Goal: Task Accomplishment & Management: Complete application form

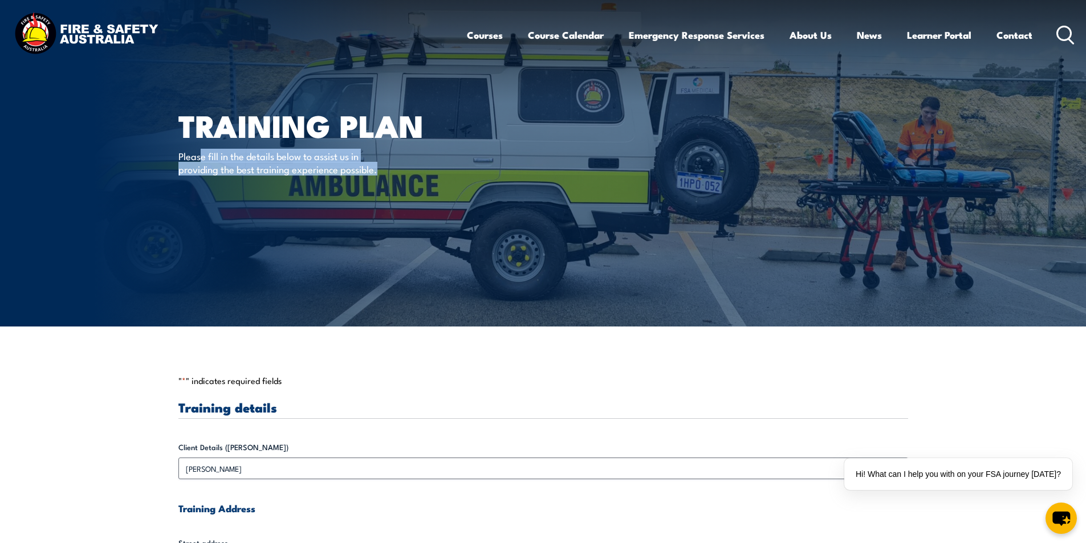
drag, startPoint x: 246, startPoint y: 159, endPoint x: 329, endPoint y: 171, distance: 84.1
click at [378, 168] on p "Please fill in the details below to assist us in providing the best training ex…" at bounding box center [282, 162] width 208 height 27
click at [329, 171] on p "Please fill in the details below to assist us in providing the best training ex…" at bounding box center [282, 162] width 208 height 27
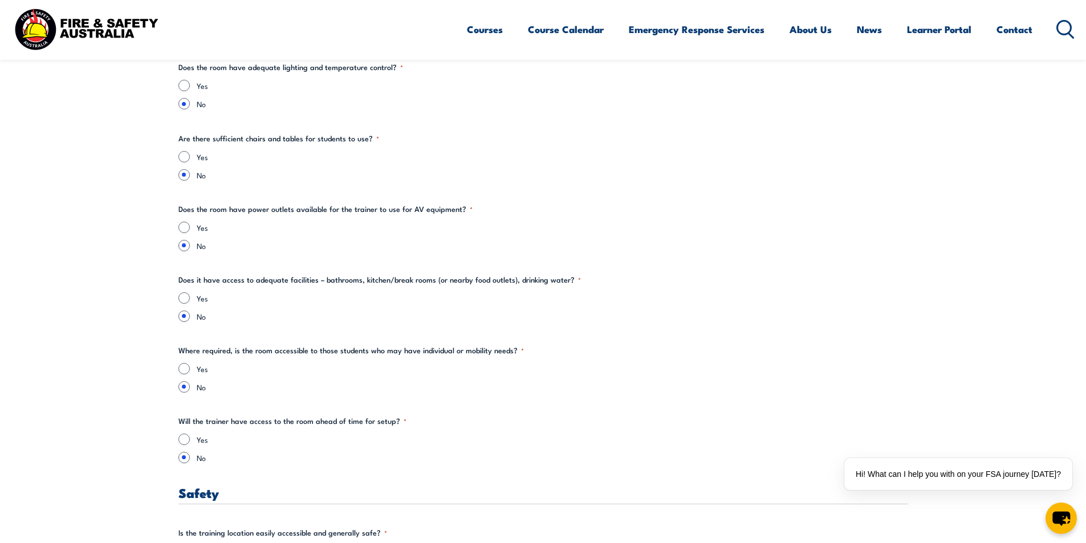
scroll to position [1767, 0]
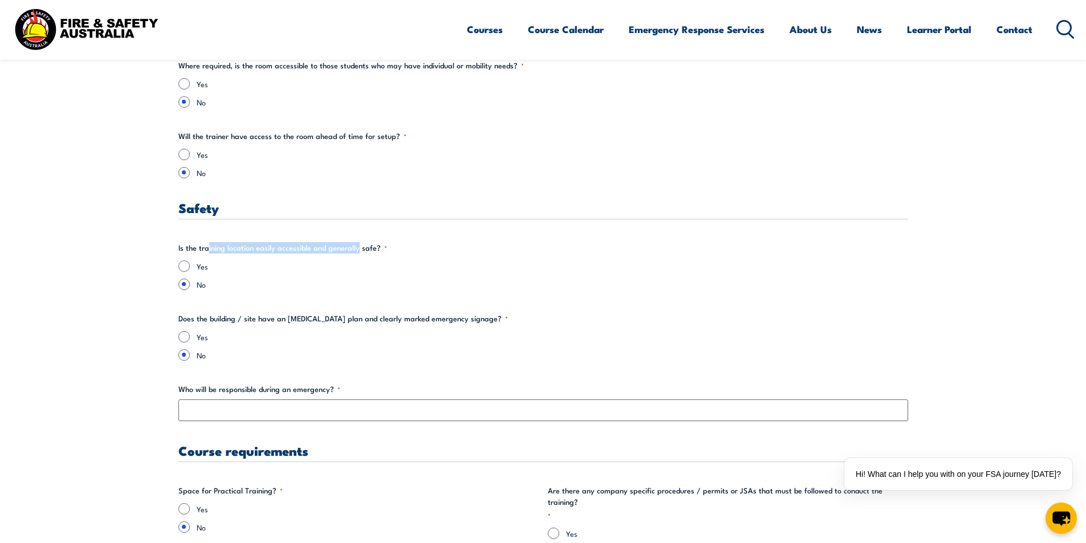
drag, startPoint x: 208, startPoint y: 247, endPoint x: 355, endPoint y: 249, distance: 147.7
click at [355, 249] on legend "Is the training location easily accessible and generally safe? *" at bounding box center [282, 247] width 209 height 11
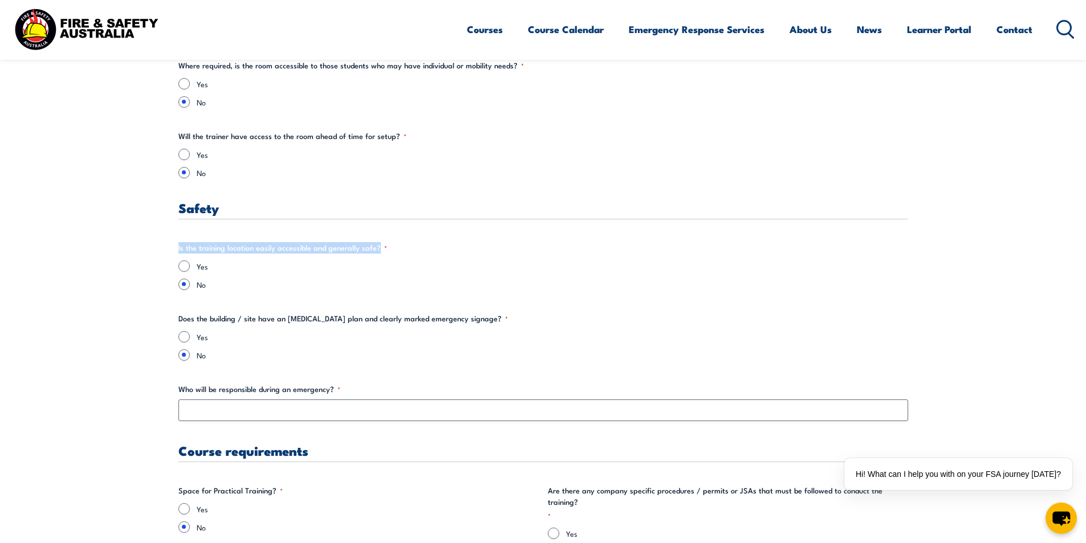
click at [376, 249] on legend "Is the training location easily accessible and generally safe? *" at bounding box center [282, 247] width 209 height 11
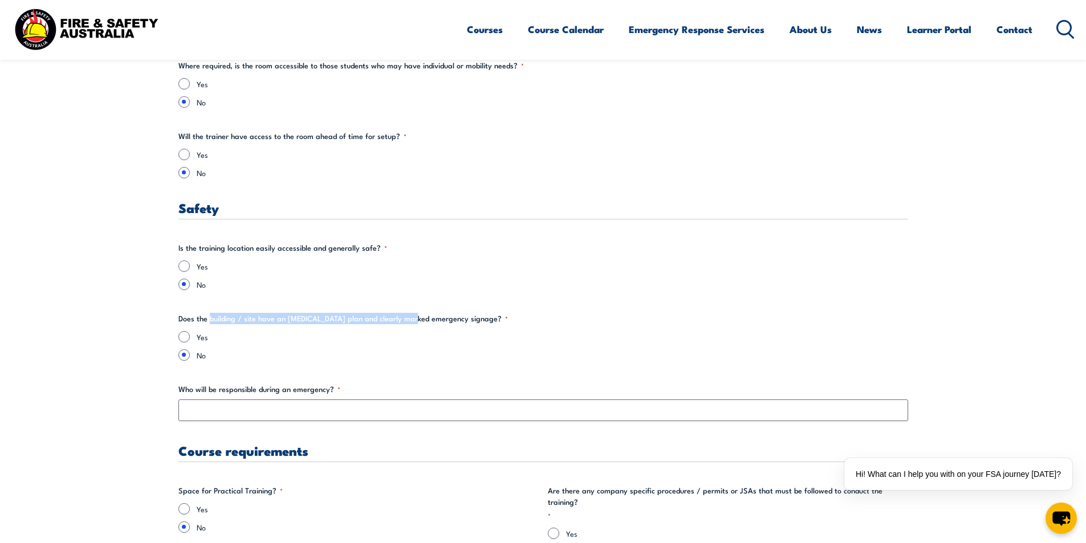
drag, startPoint x: 212, startPoint y: 316, endPoint x: 410, endPoint y: 323, distance: 199.1
click at [410, 323] on legend "Does the building / site have an [MEDICAL_DATA] plan and clearly marked emergen…" at bounding box center [343, 318] width 330 height 11
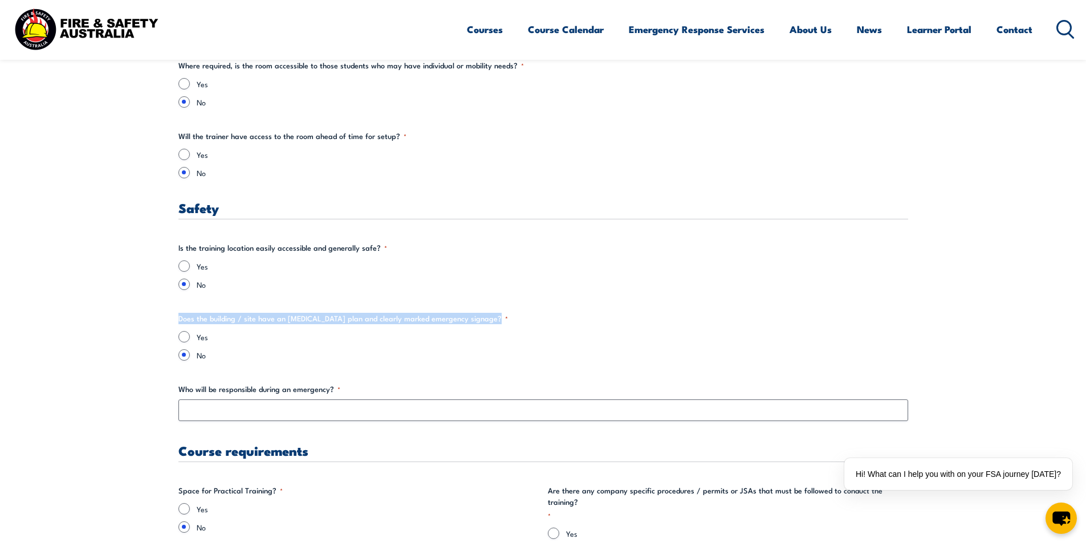
click at [484, 322] on legend "Does the building / site have an [MEDICAL_DATA] plan and clearly marked emergen…" at bounding box center [343, 318] width 330 height 11
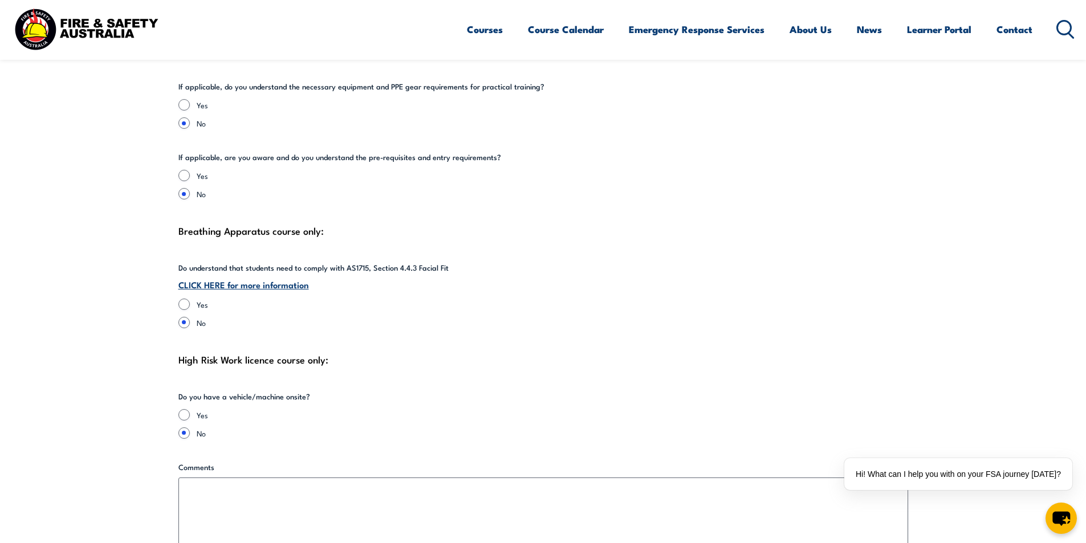
scroll to position [2452, 0]
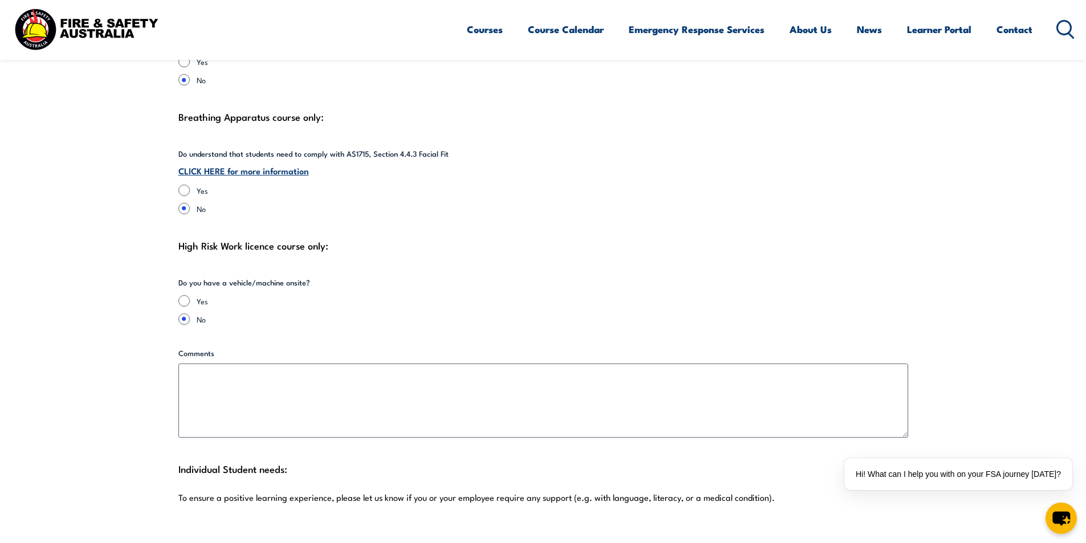
click at [195, 298] on div "Yes No" at bounding box center [296, 310] width 237 height 30
click at [185, 295] on input "Yes" at bounding box center [183, 300] width 11 height 11
radio input "true"
click at [180, 314] on input "No" at bounding box center [183, 319] width 11 height 11
radio input "true"
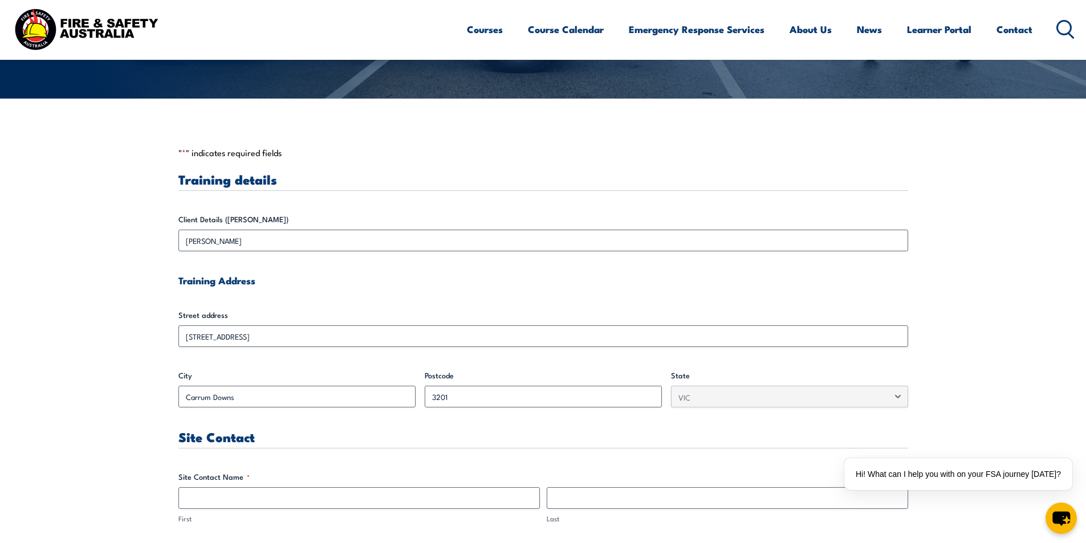
scroll to position [399, 0]
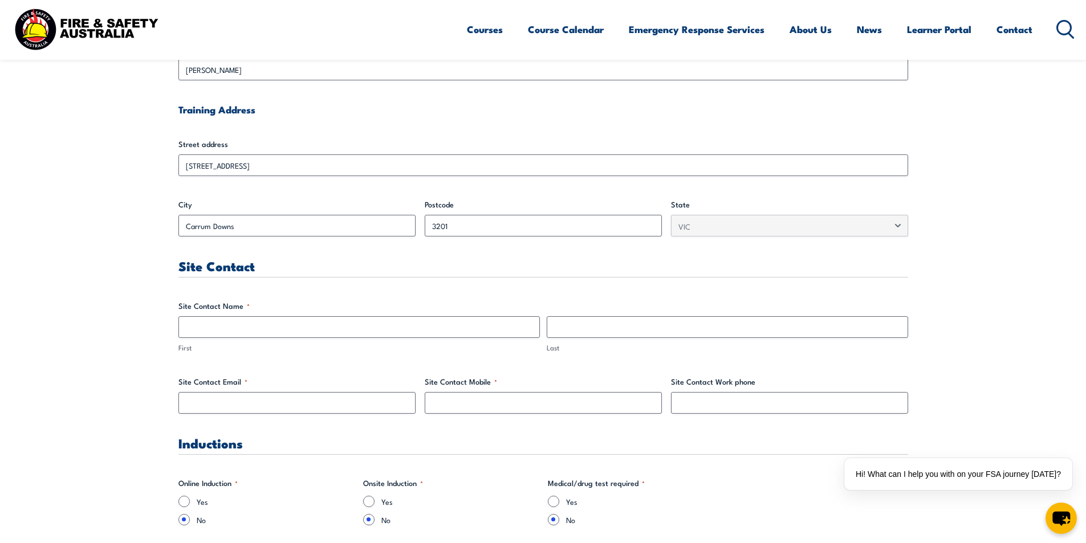
click at [197, 310] on legend "Site Contact Name *" at bounding box center [213, 305] width 71 height 11
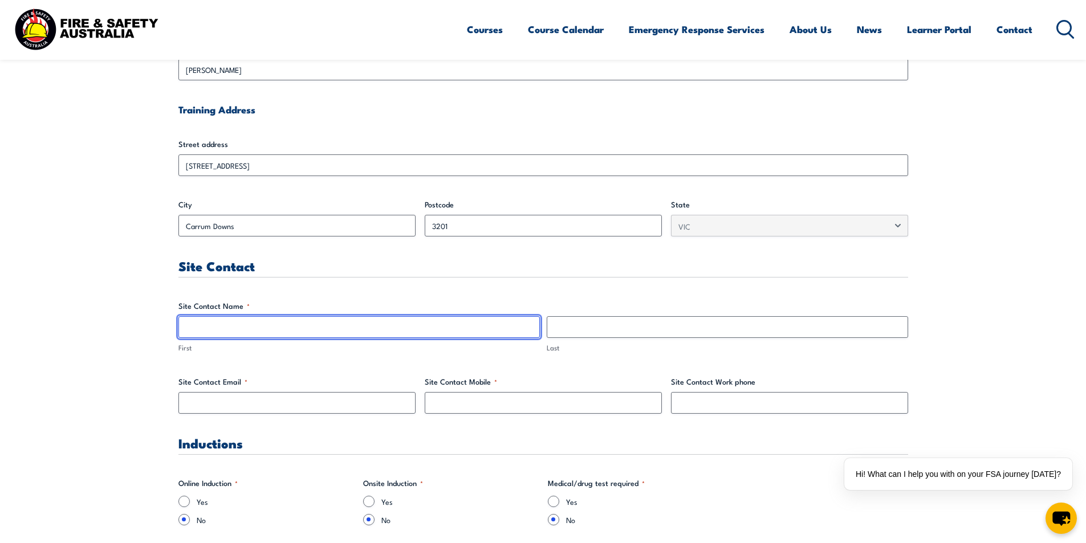
click at [200, 322] on input "First" at bounding box center [358, 327] width 361 height 22
type input "Ben"
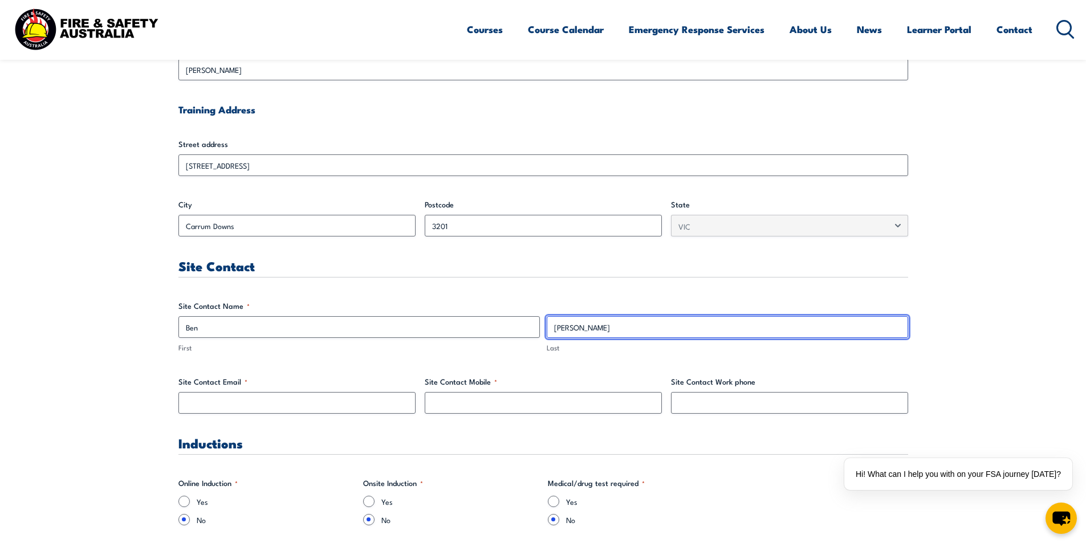
type input "[PERSON_NAME]"
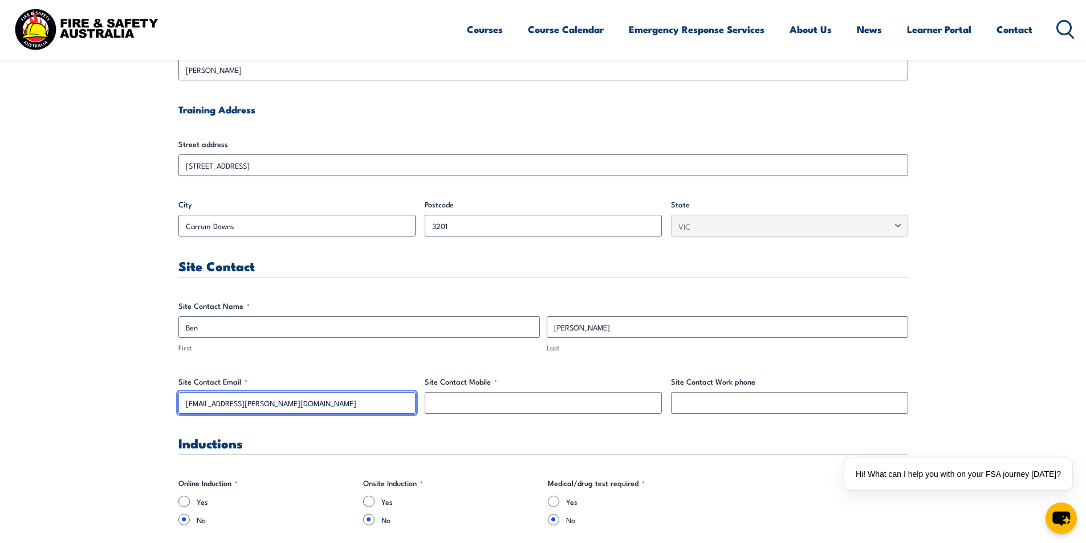
type input "[EMAIL_ADDRESS][PERSON_NAME][DOMAIN_NAME]"
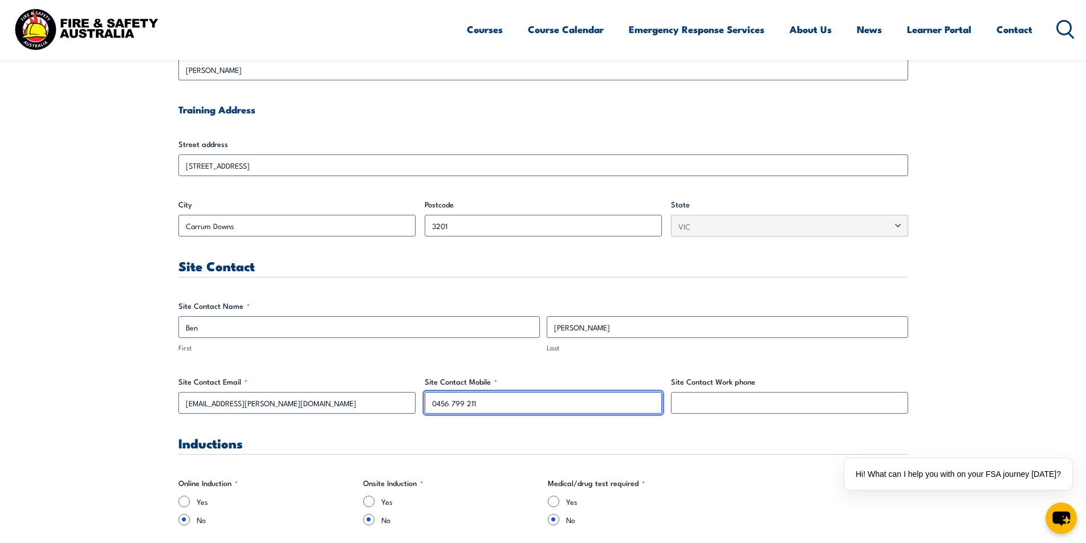
type input "0456 799 211"
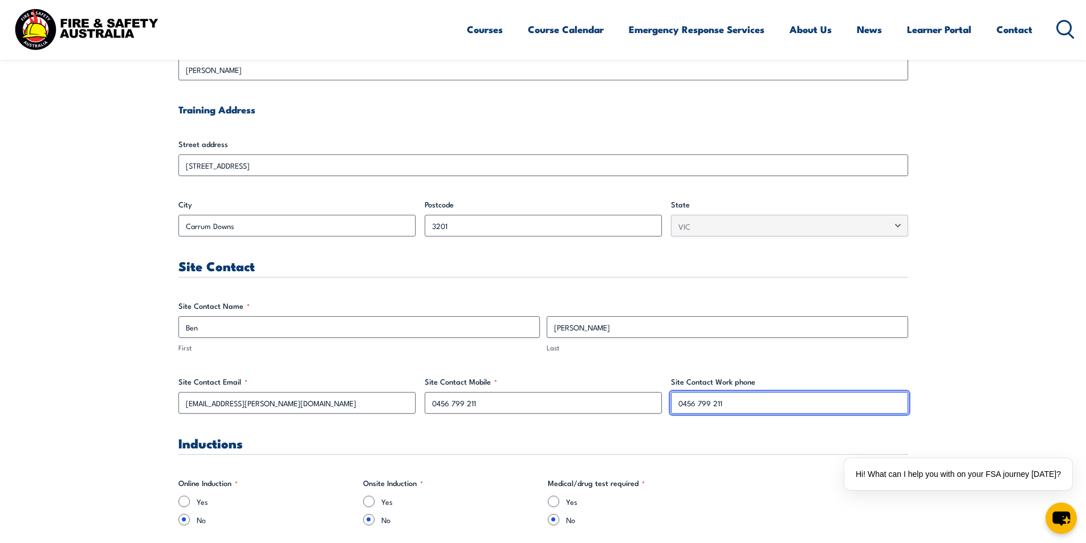
drag, startPoint x: 741, startPoint y: 407, endPoint x: 647, endPoint y: 402, distance: 94.2
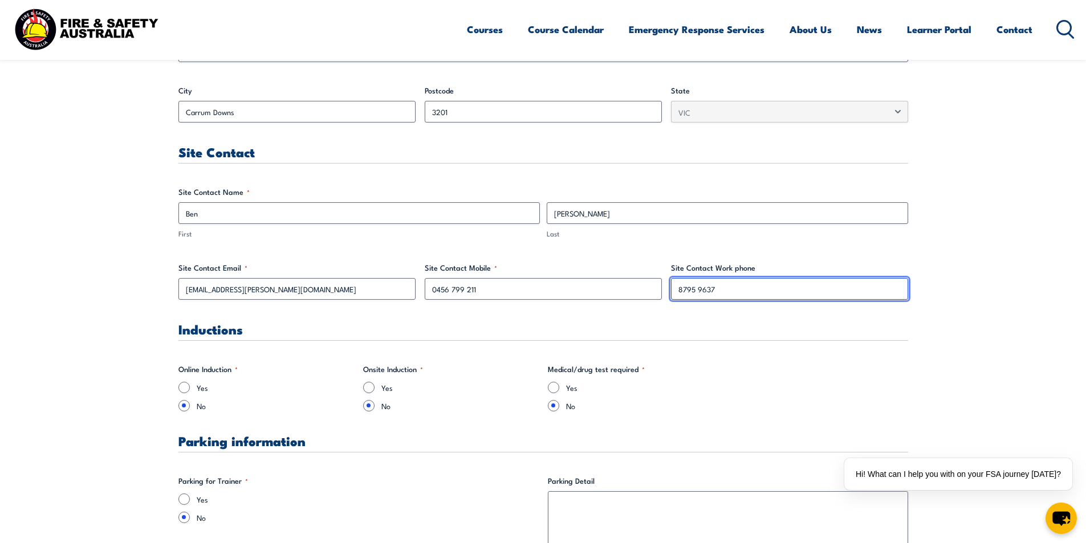
scroll to position [627, 0]
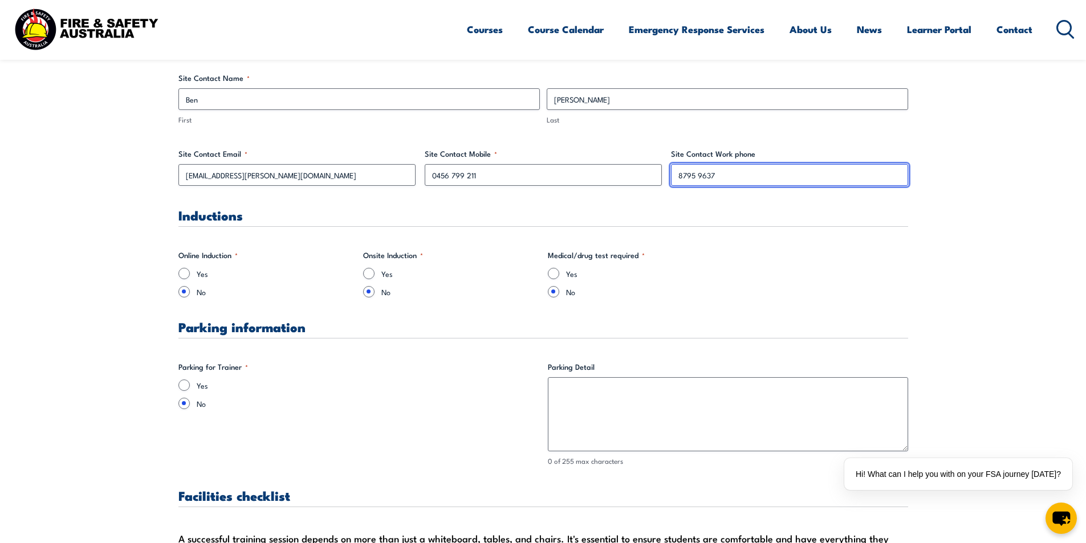
type input "8795 9637"
click at [197, 277] on label "Yes" at bounding box center [275, 273] width 157 height 11
click at [190, 277] on input "Yes" at bounding box center [183, 273] width 11 height 11
radio input "true"
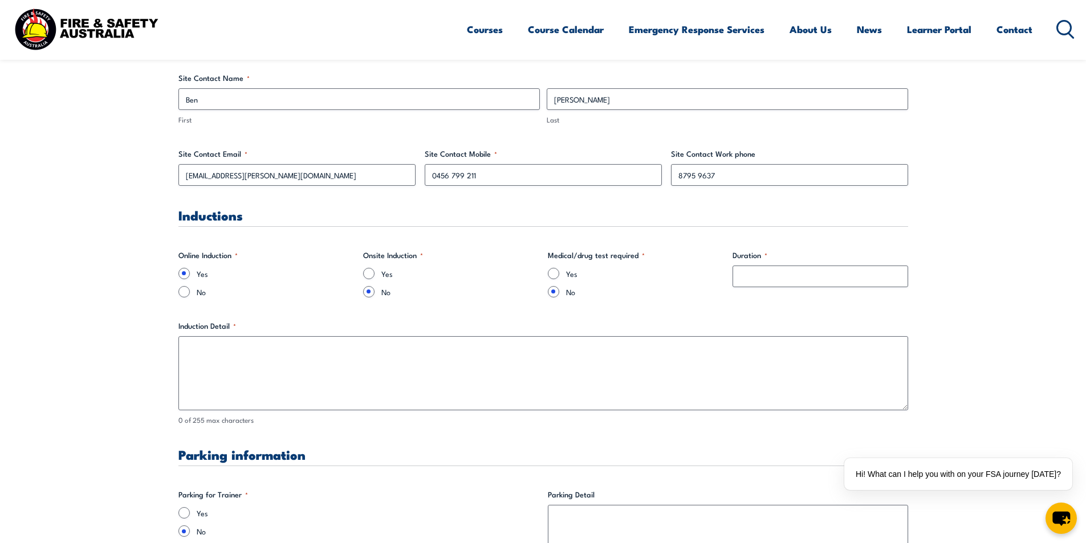
click at [190, 287] on div "No" at bounding box center [266, 291] width 176 height 11
click at [184, 290] on input "No" at bounding box center [183, 291] width 11 height 11
radio input "true"
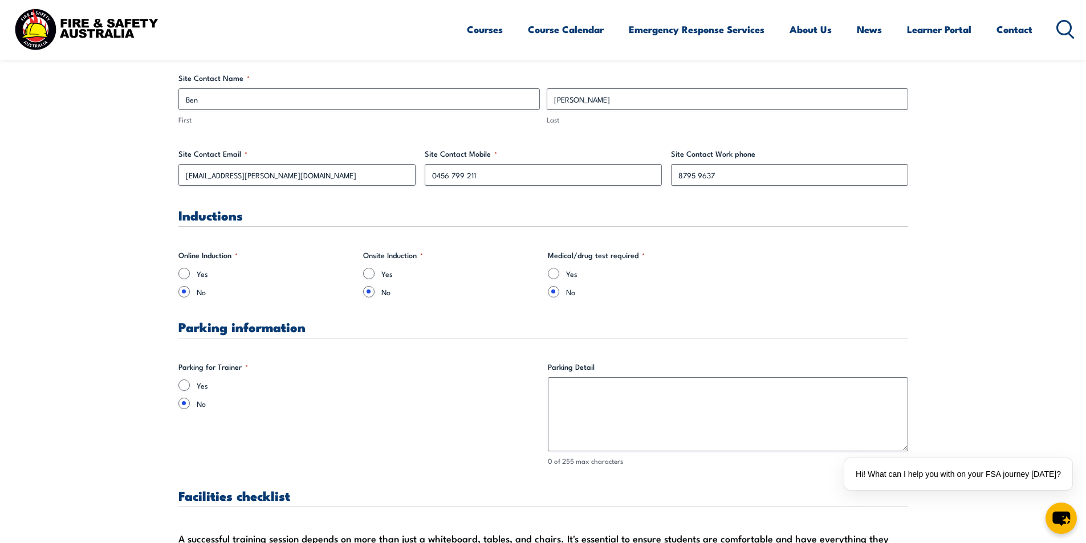
click at [205, 389] on label "Yes" at bounding box center [368, 385] width 342 height 11
click at [190, 389] on input "Yes" at bounding box center [183, 385] width 11 height 11
radio input "true"
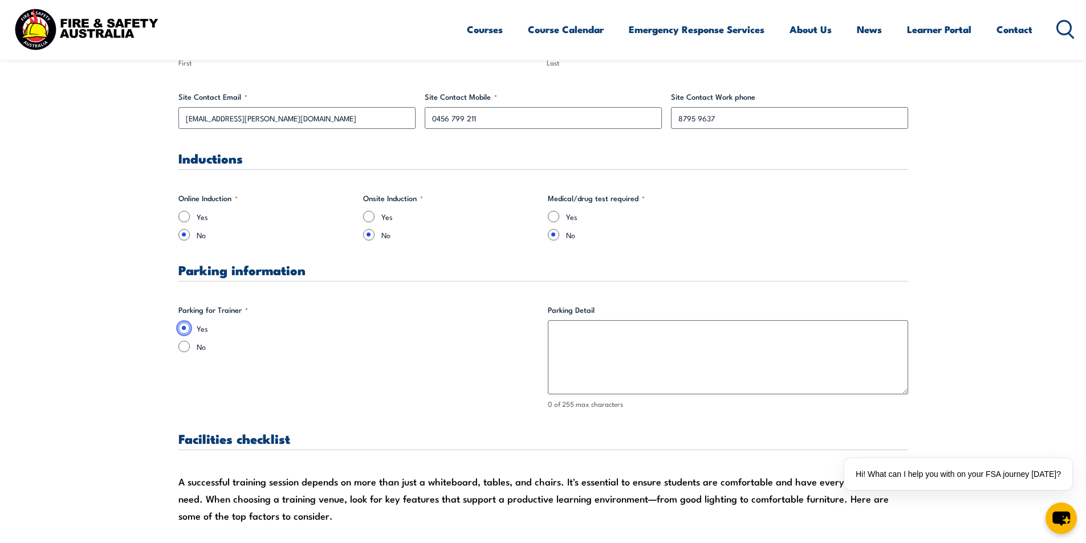
scroll to position [741, 0]
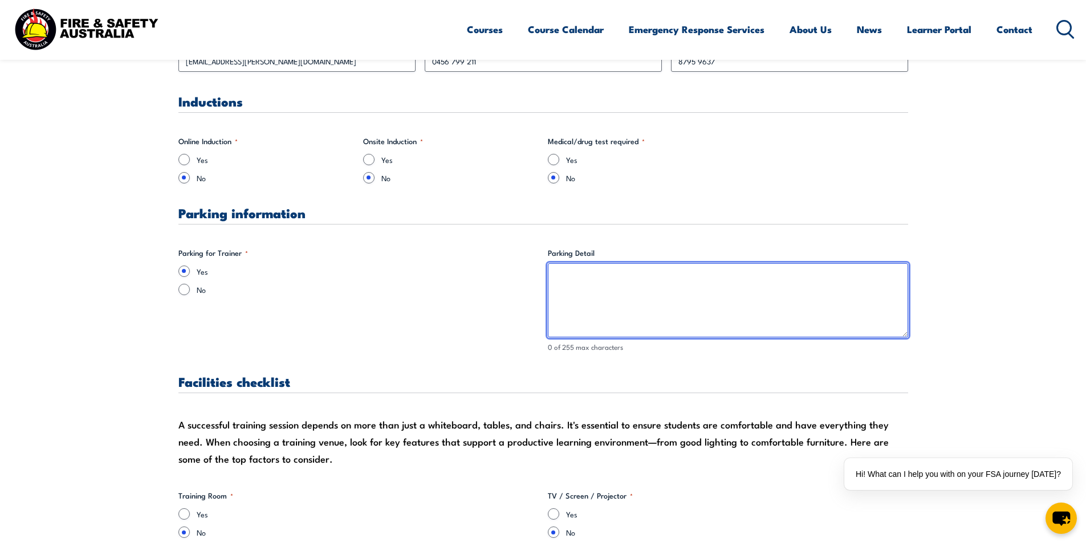
click at [578, 296] on textarea "Parking Detail" at bounding box center [728, 300] width 360 height 74
type textarea "C"
drag, startPoint x: 770, startPoint y: 277, endPoint x: 659, endPoint y: 279, distance: 110.6
click at [659, 279] on textarea "Enter via [GEOGRAPHIC_DATA]. Park on the left hand side of dri" at bounding box center [728, 300] width 360 height 74
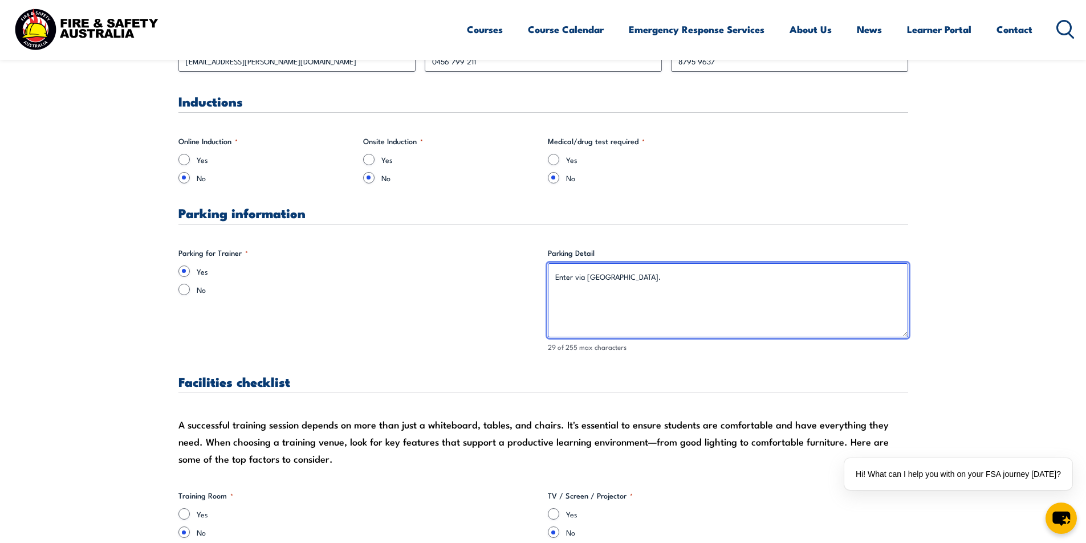
scroll to position [798, 0]
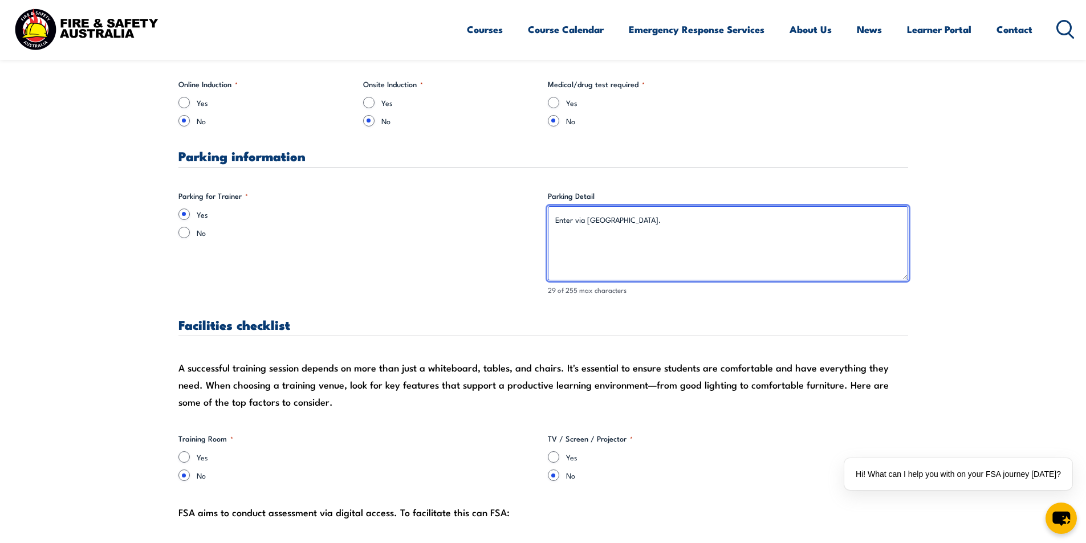
drag, startPoint x: 576, startPoint y: 220, endPoint x: 711, endPoint y: 219, distance: 135.1
click at [711, 219] on textarea "Enter via [GEOGRAPHIC_DATA]." at bounding box center [728, 243] width 360 height 74
drag, startPoint x: 559, startPoint y: 218, endPoint x: 720, endPoint y: 223, distance: 160.8
click at [720, 223] on textarea "Enter via [GEOGRAPHIC_DATA]." at bounding box center [728, 243] width 360 height 74
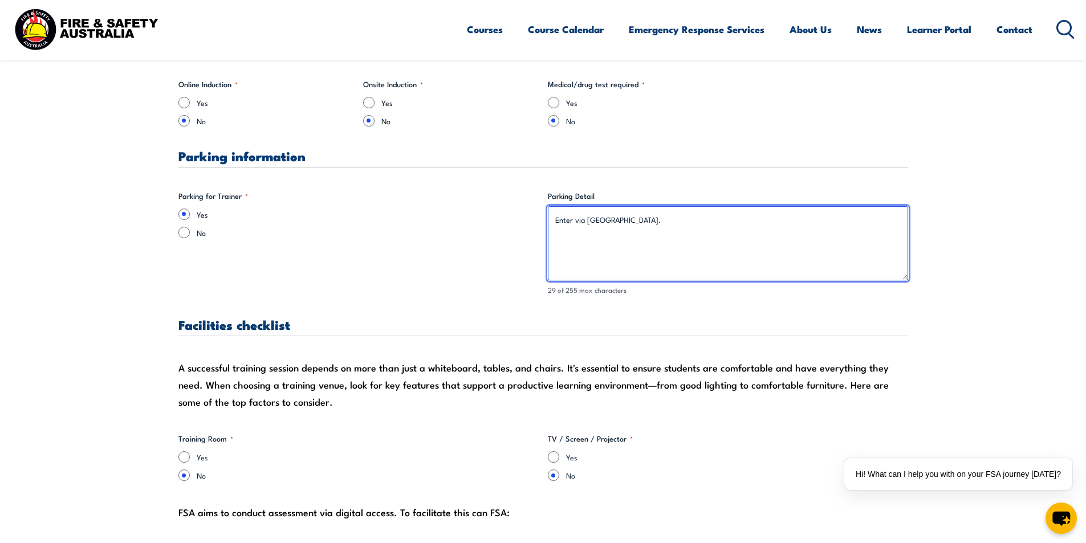
click at [720, 223] on textarea "Enter via [GEOGRAPHIC_DATA]." at bounding box center [728, 243] width 360 height 74
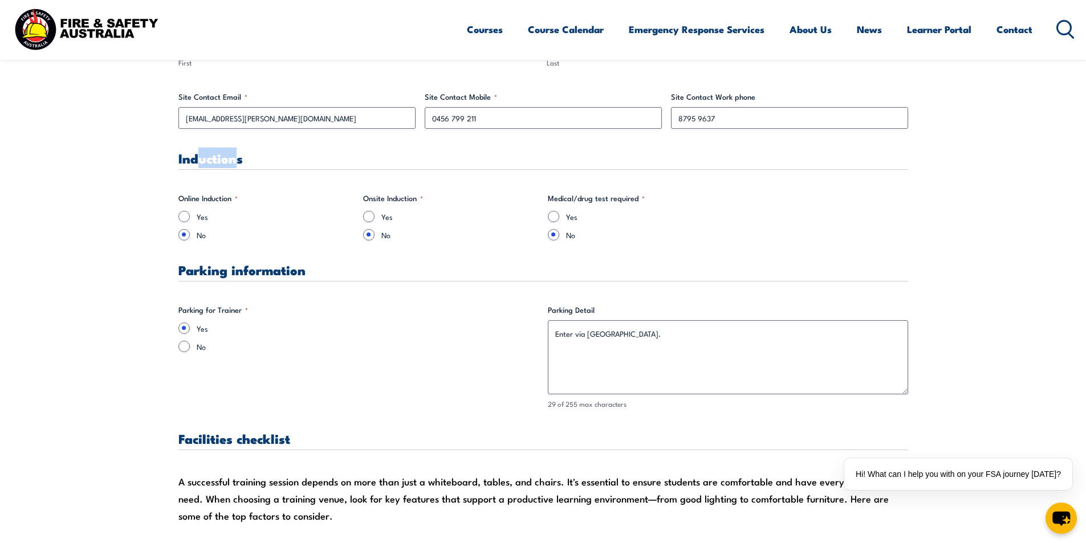
drag, startPoint x: 195, startPoint y: 160, endPoint x: 237, endPoint y: 160, distance: 41.6
click at [237, 160] on h3 "Inductions" at bounding box center [543, 158] width 730 height 13
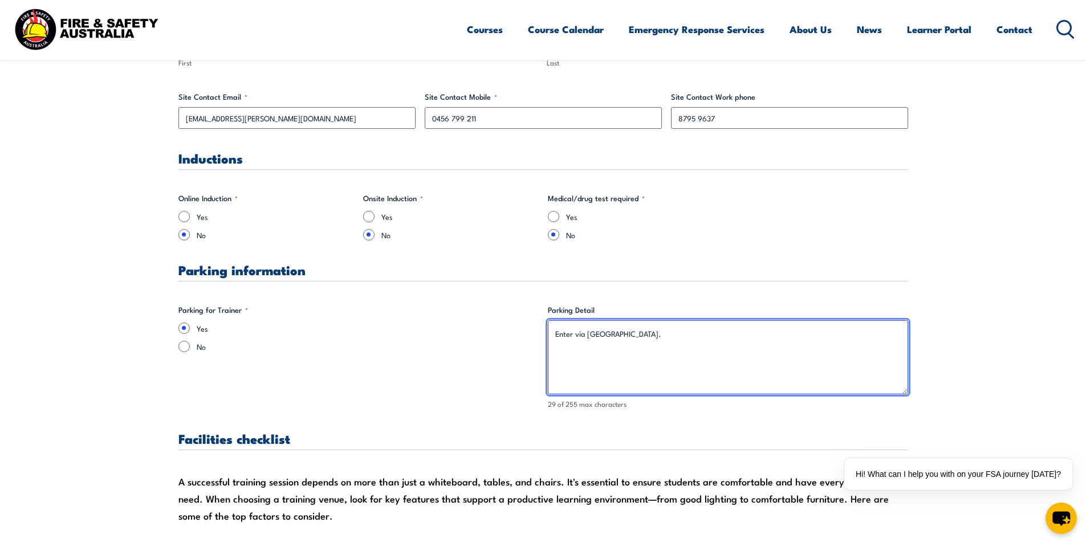
click at [648, 349] on textarea "Enter via [GEOGRAPHIC_DATA]." at bounding box center [728, 357] width 360 height 74
drag, startPoint x: 578, startPoint y: 333, endPoint x: 692, endPoint y: 338, distance: 114.7
click at [692, 338] on textarea "Enter via [GEOGRAPHIC_DATA]." at bounding box center [728, 357] width 360 height 74
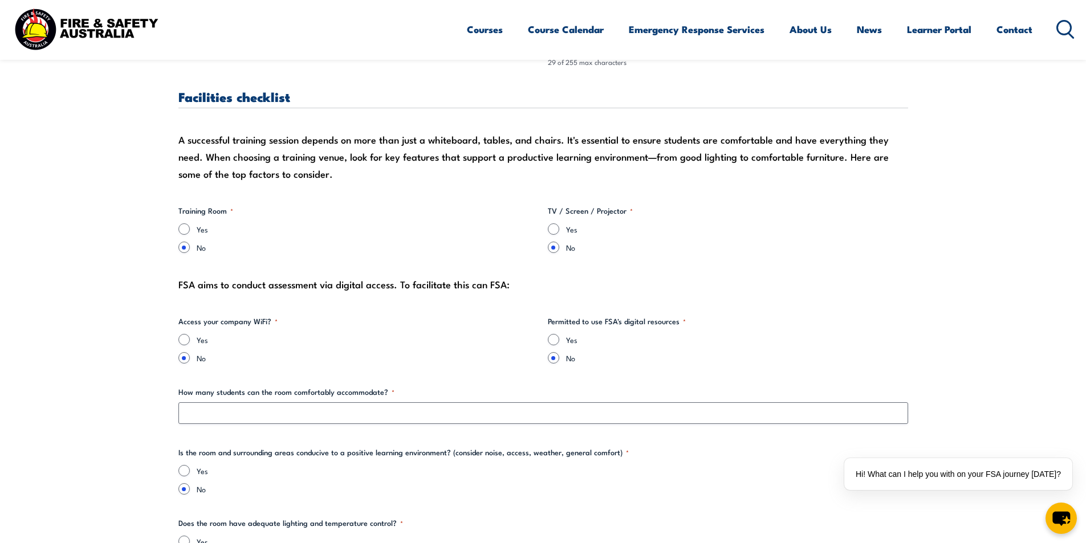
scroll to position [1140, 0]
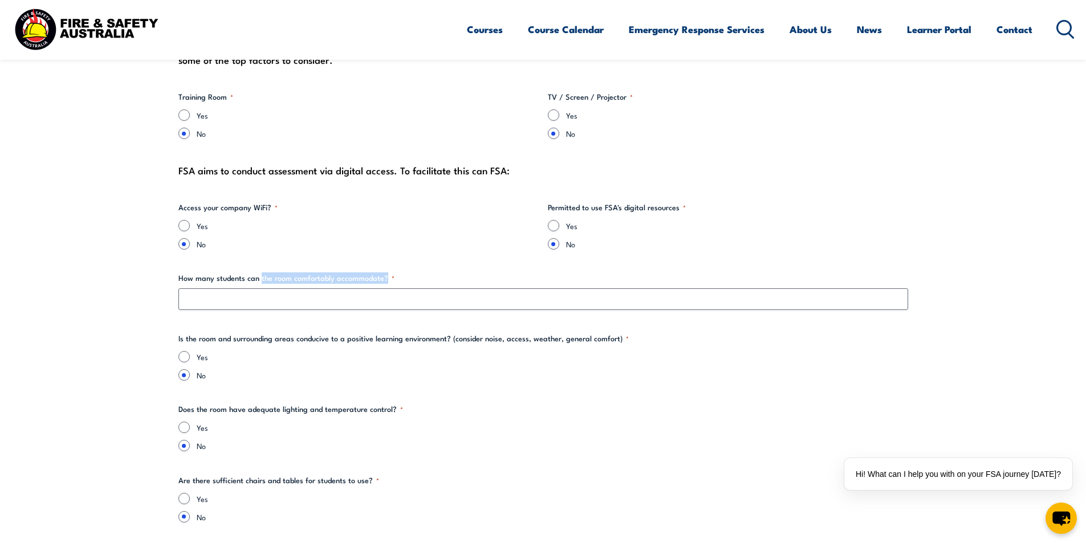
drag, startPoint x: 259, startPoint y: 277, endPoint x: 408, endPoint y: 278, distance: 149.4
click at [408, 278] on label "How many students can the room comfortably accommodate? *" at bounding box center [543, 278] width 730 height 11
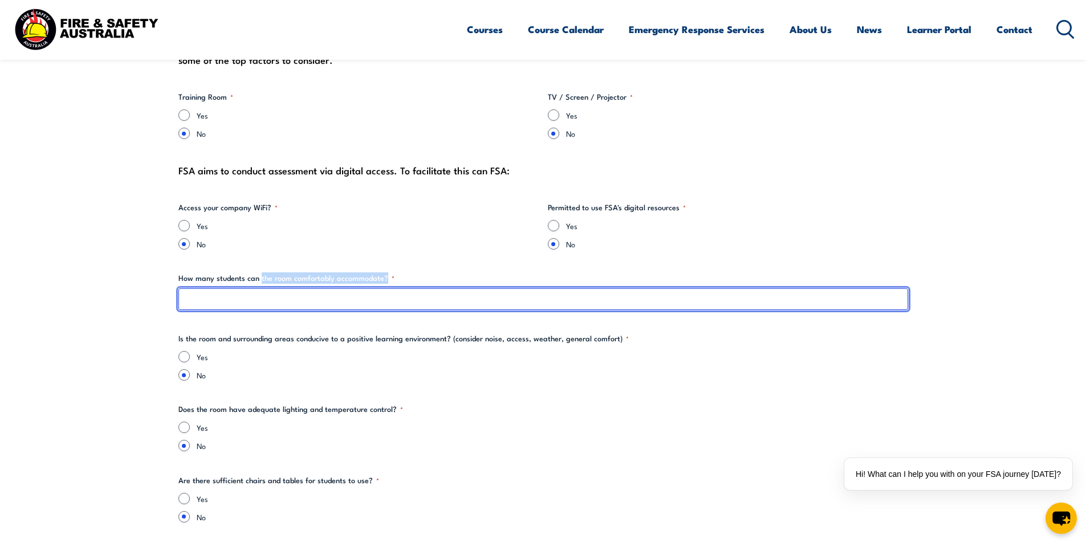
click at [408, 288] on input "How many students can the room comfortably accommodate? *" at bounding box center [543, 299] width 730 height 22
click at [343, 298] on input "How many students can the room comfortably accommodate? *" at bounding box center [543, 299] width 730 height 22
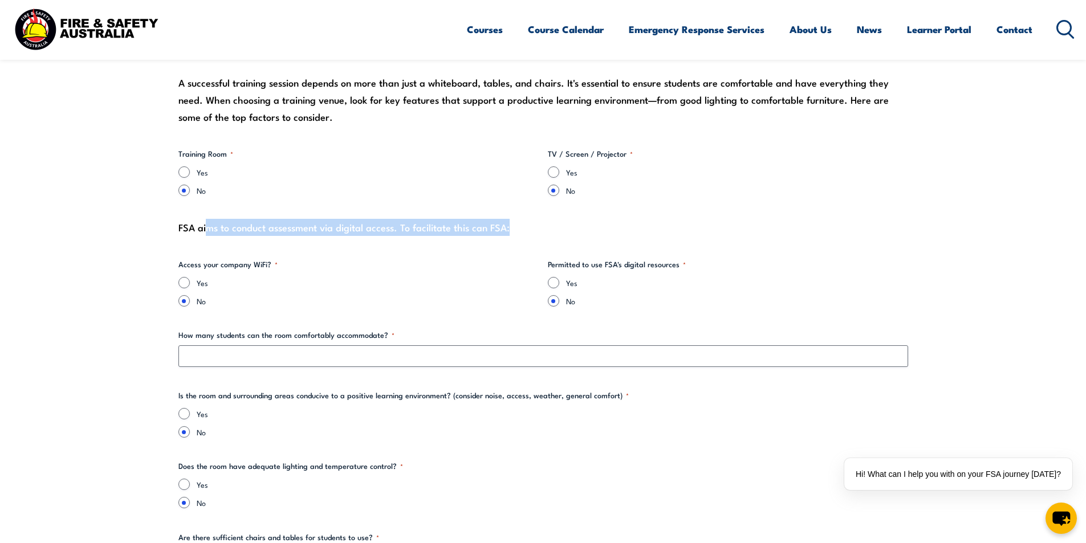
drag, startPoint x: 205, startPoint y: 228, endPoint x: 529, endPoint y: 233, distance: 323.3
click at [529, 233] on div "FSA aims to conduct assessment via digital access. To facilitate this can FSA:" at bounding box center [543, 227] width 730 height 17
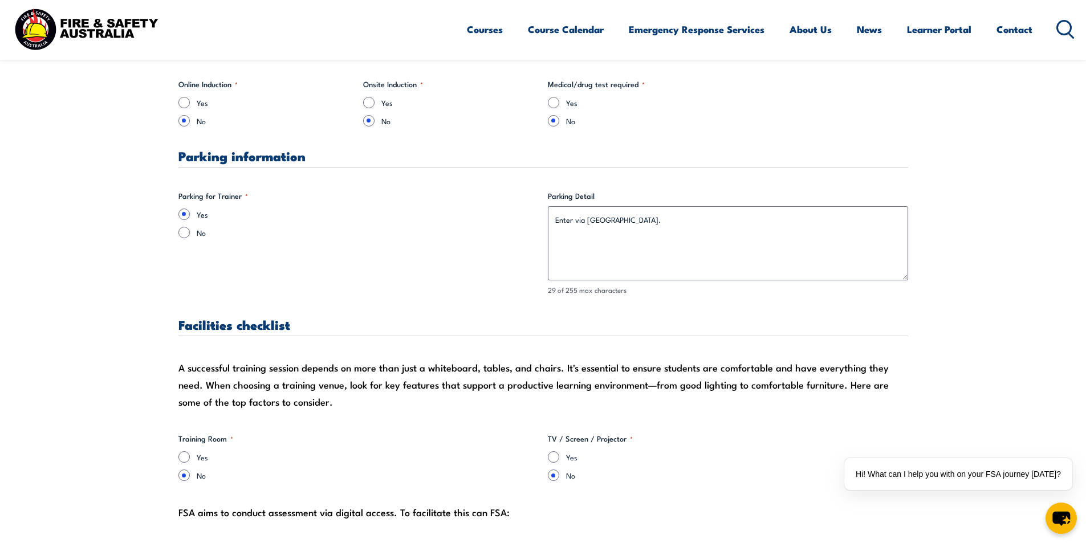
scroll to position [741, 0]
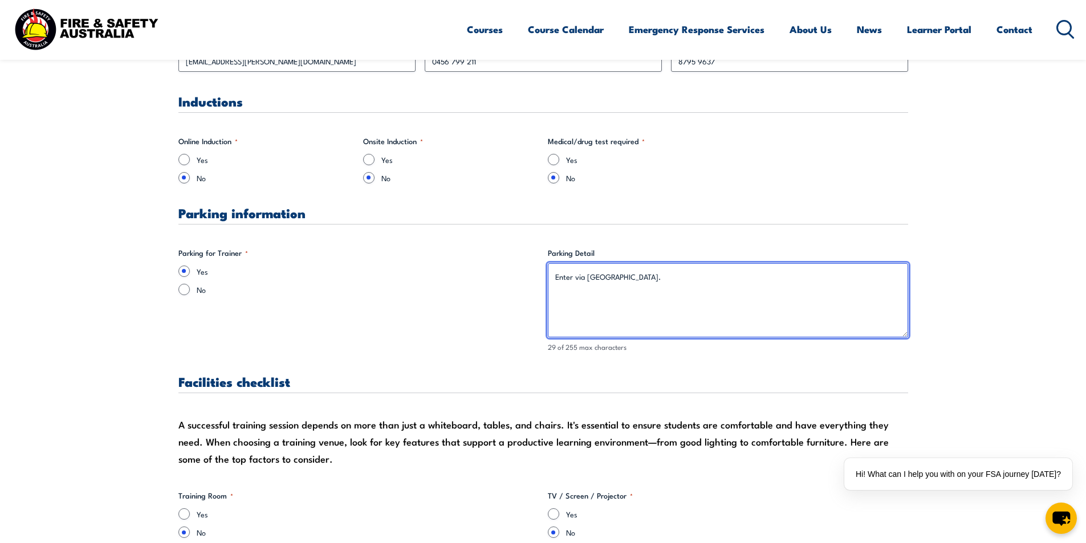
drag, startPoint x: 580, startPoint y: 278, endPoint x: 684, endPoint y: 286, distance: 103.5
click at [684, 286] on textarea "Enter via [GEOGRAPHIC_DATA]." at bounding box center [728, 300] width 360 height 74
drag, startPoint x: 697, startPoint y: 281, endPoint x: 759, endPoint y: 284, distance: 61.7
click at [759, 284] on textarea "Enter via [GEOGRAPHIC_DATA]. Park at showroom entrance" at bounding box center [728, 300] width 360 height 74
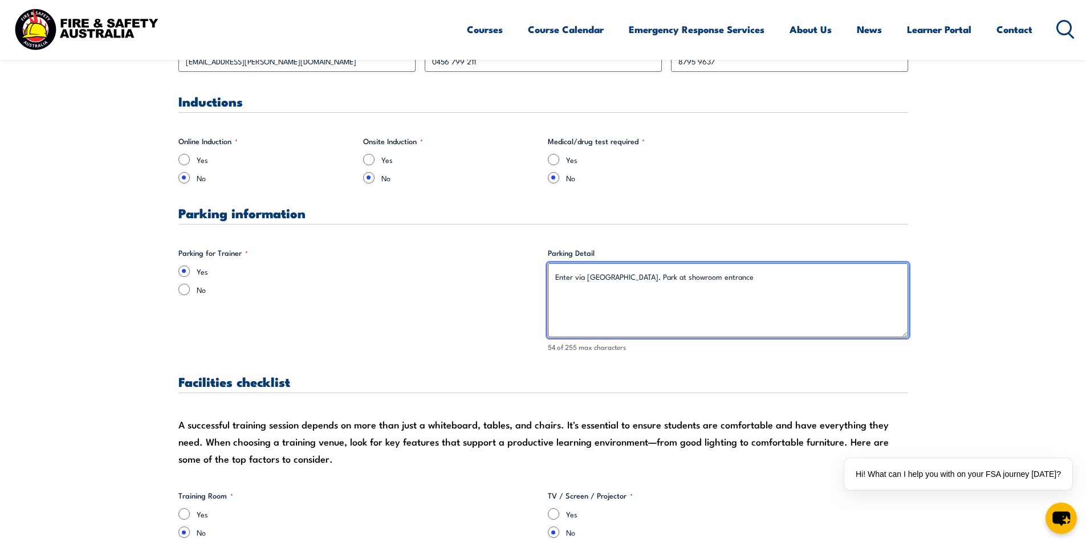
click at [759, 284] on textarea "Enter via [GEOGRAPHIC_DATA]. Park at showroom entrance" at bounding box center [728, 300] width 360 height 74
drag, startPoint x: 725, startPoint y: 281, endPoint x: 812, endPoint y: 274, distance: 86.9
click at [812, 274] on textarea "Enter via [GEOGRAPHIC_DATA]. Park at showroom entrance - left hand side of entr…" at bounding box center [728, 300] width 360 height 74
drag, startPoint x: 679, startPoint y: 279, endPoint x: 849, endPoint y: 279, distance: 170.5
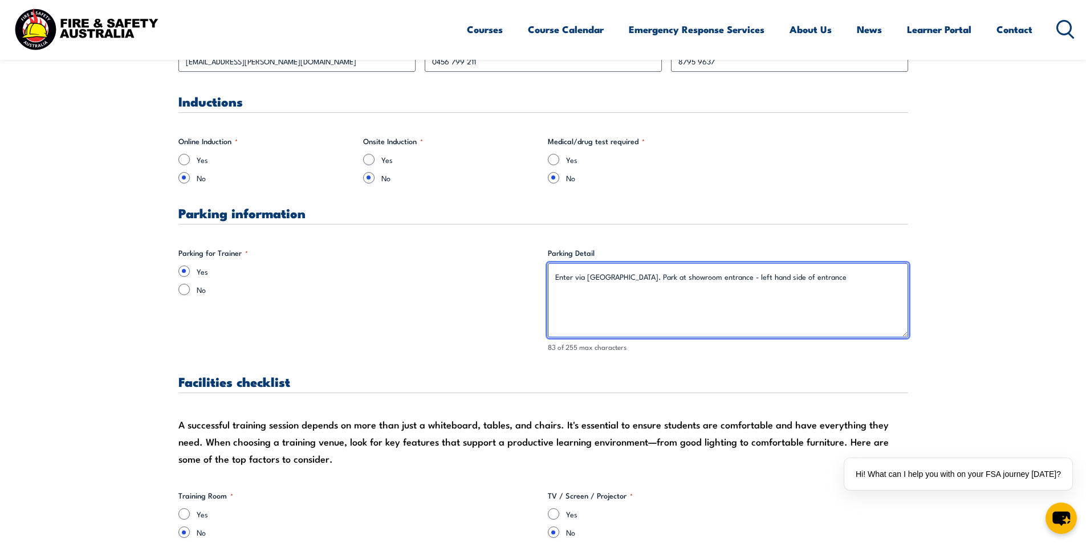
click at [849, 279] on textarea "Enter via [GEOGRAPHIC_DATA]. Park at showroom entrance - left hand side of entr…" at bounding box center [728, 300] width 360 height 74
drag, startPoint x: 849, startPoint y: 279, endPoint x: 655, endPoint y: 277, distance: 195.0
click at [655, 277] on textarea "Enter via [GEOGRAPHIC_DATA]. Park at showroom entrance - left hand side of entr…" at bounding box center [728, 300] width 360 height 74
click at [786, 288] on textarea "Enter via [GEOGRAPHIC_DATA]. Park at showroom entrance - left hand side of entr…" at bounding box center [728, 300] width 360 height 74
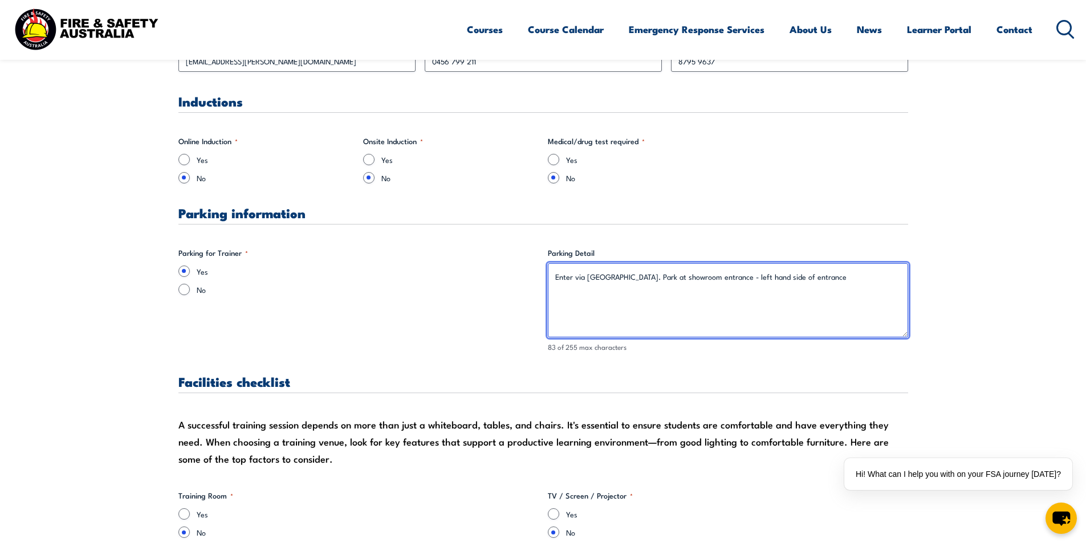
click at [795, 280] on textarea "Enter via [GEOGRAPHIC_DATA]. Park at showroom entrance - left hand side of entr…" at bounding box center [728, 300] width 360 height 74
click at [853, 292] on textarea "Enter via [GEOGRAPHIC_DATA]. Park at showroom entrance - left hand side of entr…" at bounding box center [728, 300] width 360 height 74
drag, startPoint x: 770, startPoint y: 279, endPoint x: 794, endPoint y: 282, distance: 23.5
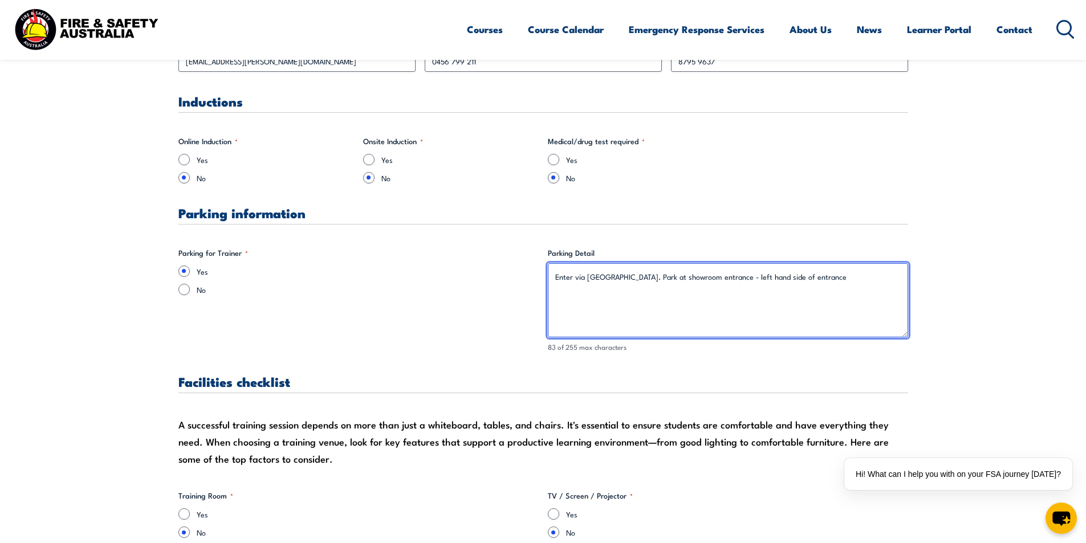
click at [794, 282] on textarea "Enter via [GEOGRAPHIC_DATA]. Park at showroom entrance - left hand side of entr…" at bounding box center [728, 300] width 360 height 74
click at [733, 274] on textarea "Enter via [GEOGRAPHIC_DATA]. Park at showroom entrance - left hand side of entr…" at bounding box center [728, 300] width 360 height 74
drag, startPoint x: 836, startPoint y: 288, endPoint x: 840, endPoint y: 279, distance: 10.0
click at [836, 286] on textarea "Enter via [GEOGRAPHIC_DATA]. Park at showroom entrance - left hand side of entr…" at bounding box center [728, 300] width 360 height 74
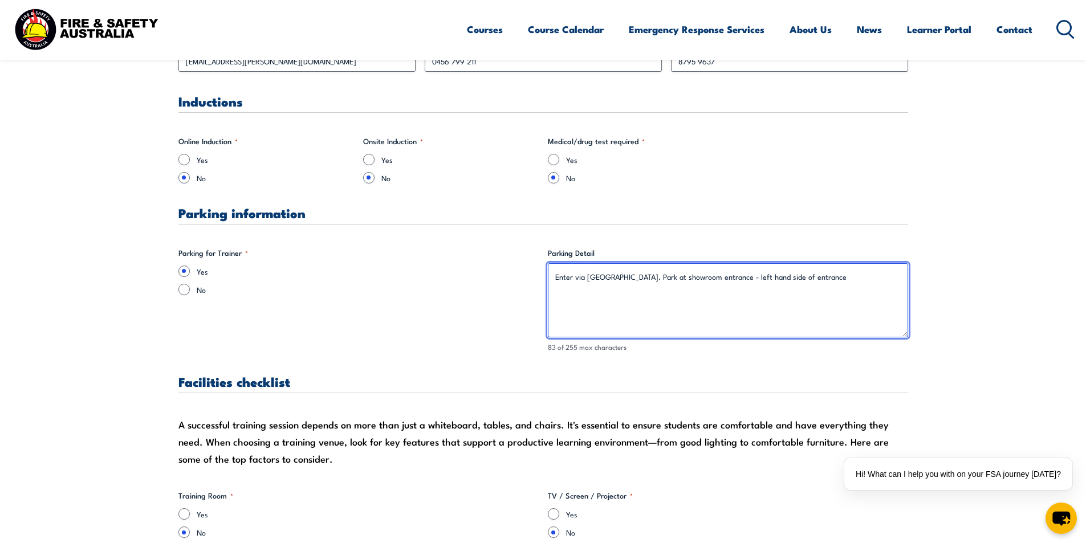
drag, startPoint x: 841, startPoint y: 278, endPoint x: 806, endPoint y: 278, distance: 34.8
click at [806, 278] on textarea "Enter via [GEOGRAPHIC_DATA]. Park at showroom entrance - left hand side of entr…" at bounding box center [728, 300] width 360 height 74
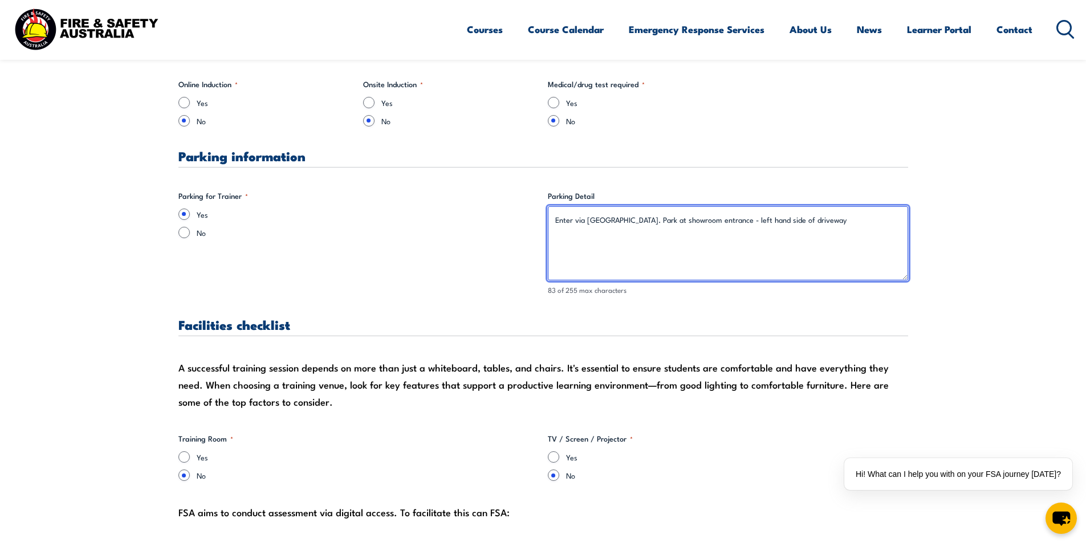
scroll to position [855, 0]
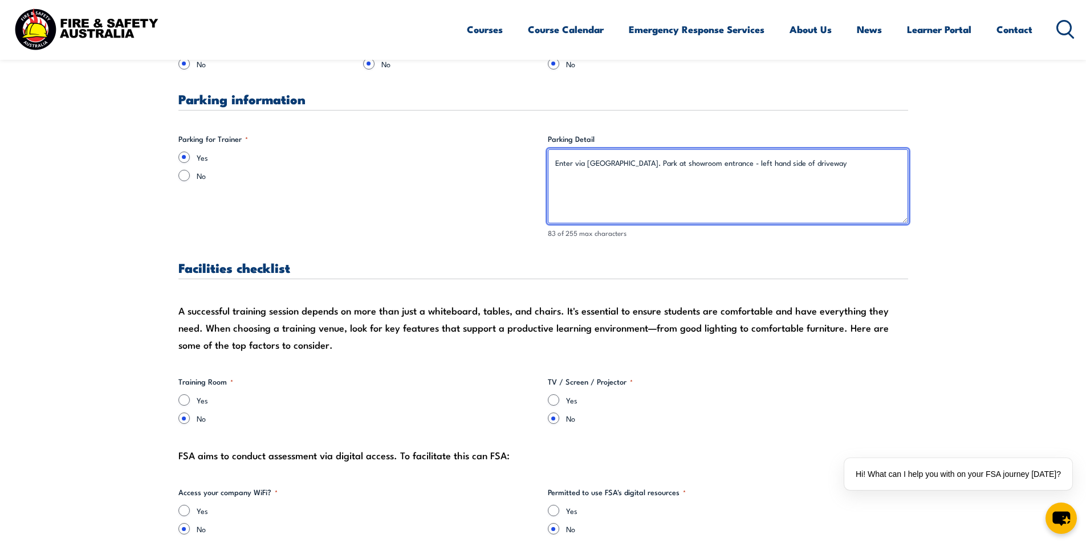
type textarea "Enter via [GEOGRAPHIC_DATA]. Park at showroom entrance - left hand side of driv…"
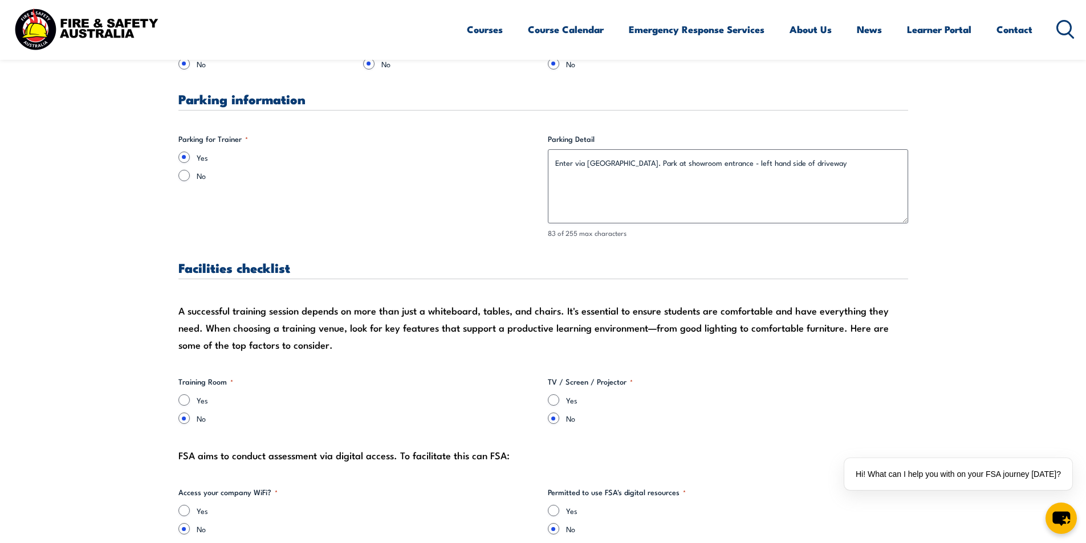
click at [190, 396] on div "Yes" at bounding box center [358, 400] width 360 height 11
click at [183, 399] on input "Yes" at bounding box center [183, 400] width 11 height 11
radio input "true"
click at [552, 400] on input "Yes" at bounding box center [553, 400] width 11 height 11
radio input "true"
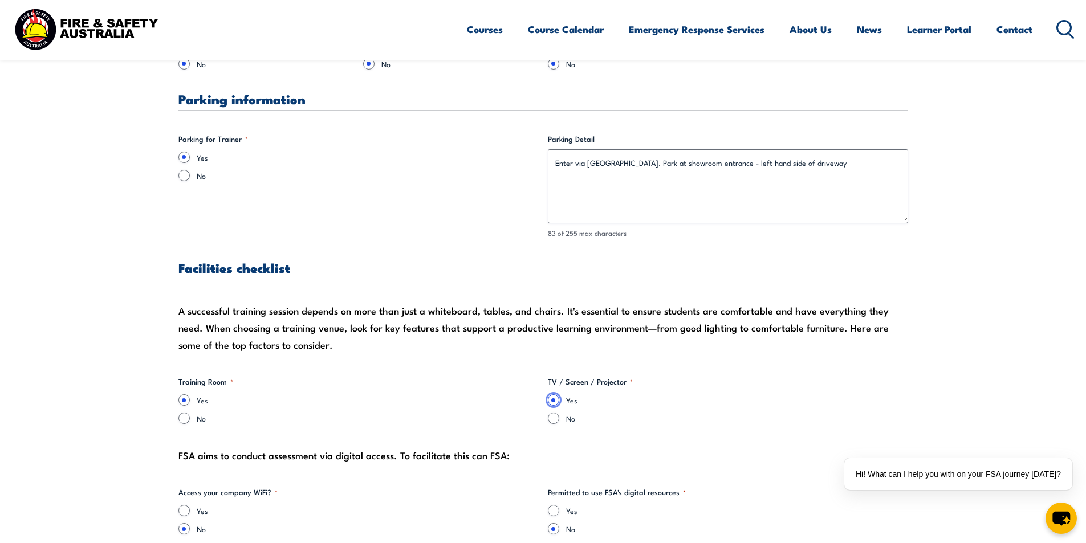
scroll to position [969, 0]
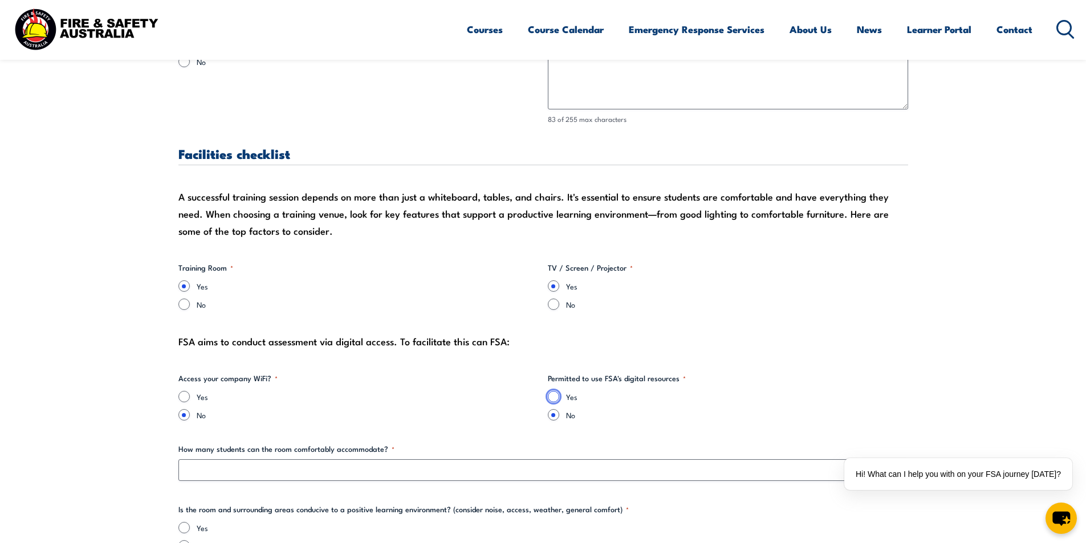
click at [551, 391] on input "Yes" at bounding box center [553, 396] width 11 height 11
radio input "true"
click at [196, 402] on div "Yes" at bounding box center [358, 396] width 360 height 11
click at [185, 397] on input "Yes" at bounding box center [183, 396] width 11 height 11
radio input "true"
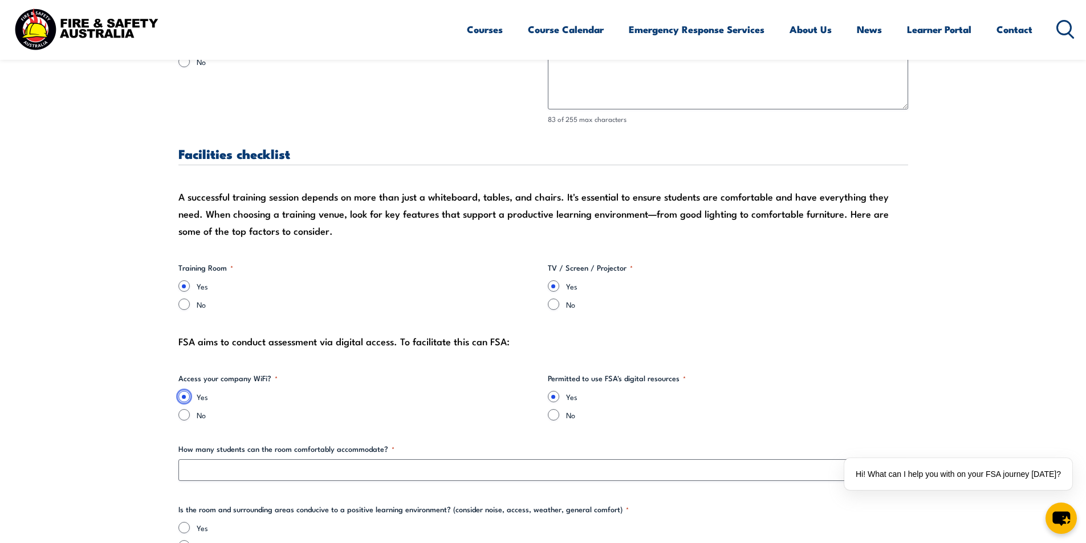
scroll to position [1026, 0]
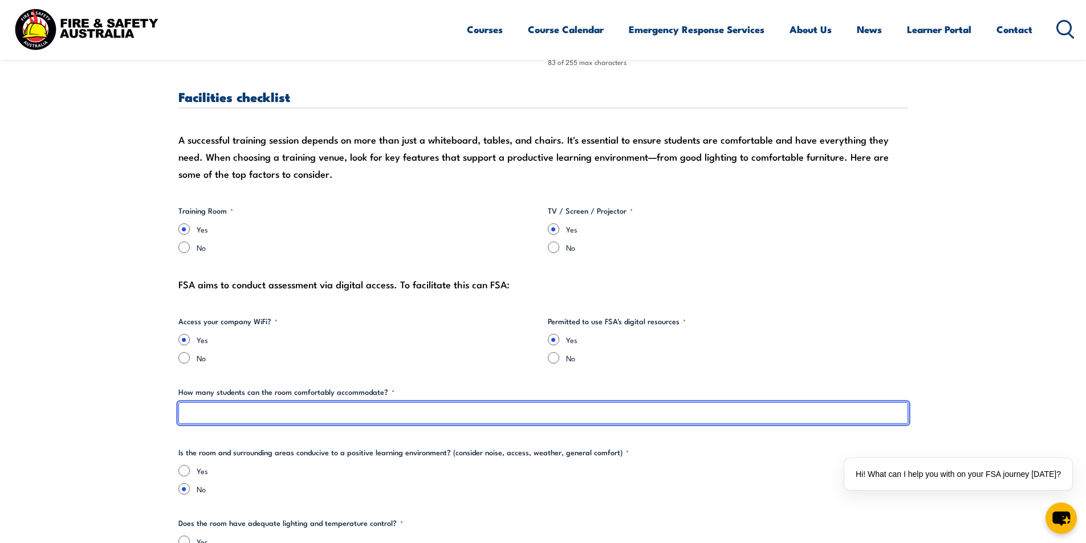
click at [208, 412] on input "How many students can the room comfortably accommodate? *" at bounding box center [543, 414] width 730 height 22
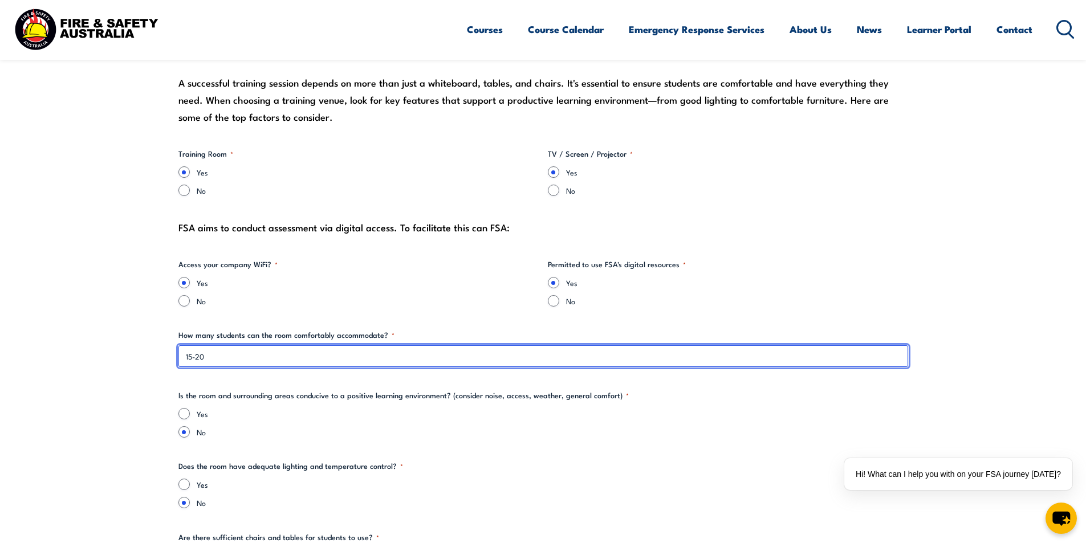
type input "15-20"
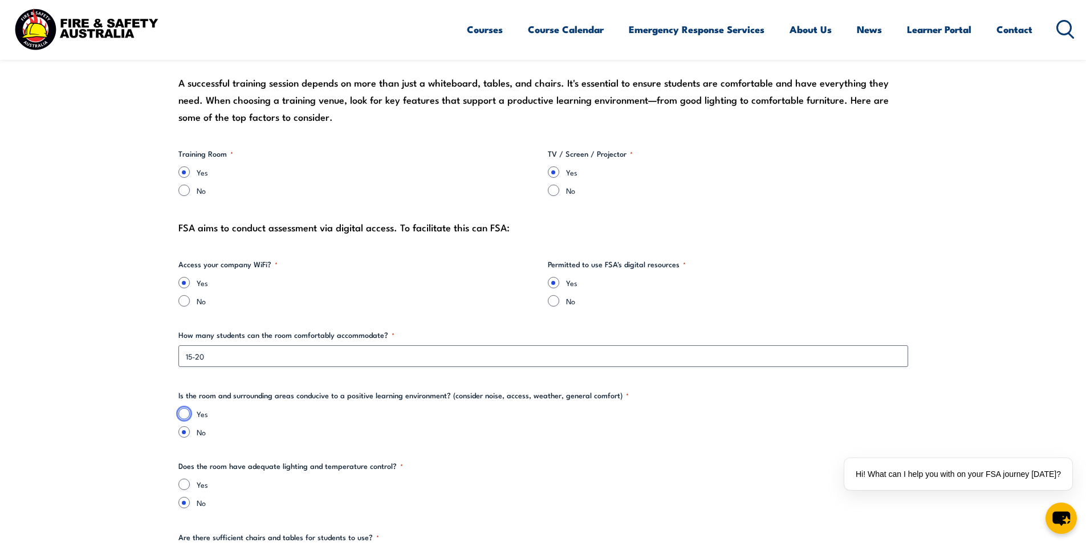
click at [188, 413] on input "Yes" at bounding box center [183, 413] width 11 height 11
radio input "true"
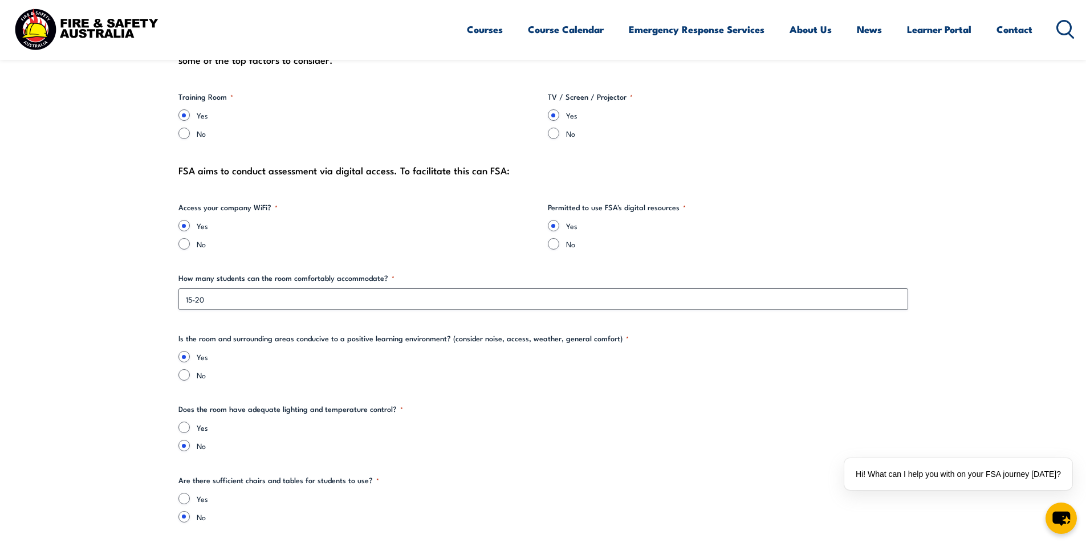
click at [190, 432] on div "Yes" at bounding box center [543, 427] width 730 height 11
click at [183, 427] on input "Yes" at bounding box center [183, 427] width 11 height 11
radio input "true"
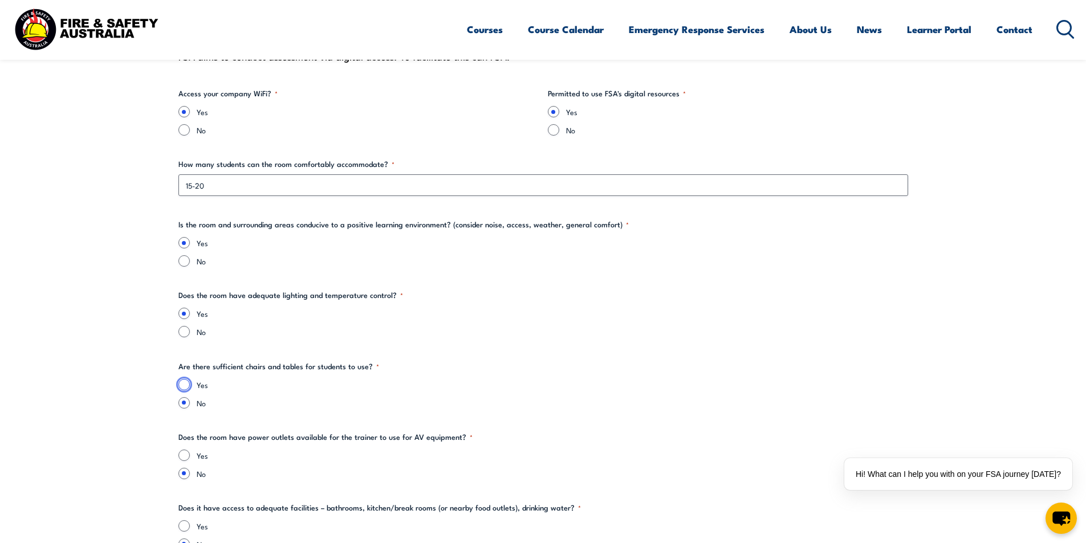
click at [184, 386] on input "Yes" at bounding box center [183, 384] width 11 height 11
radio input "true"
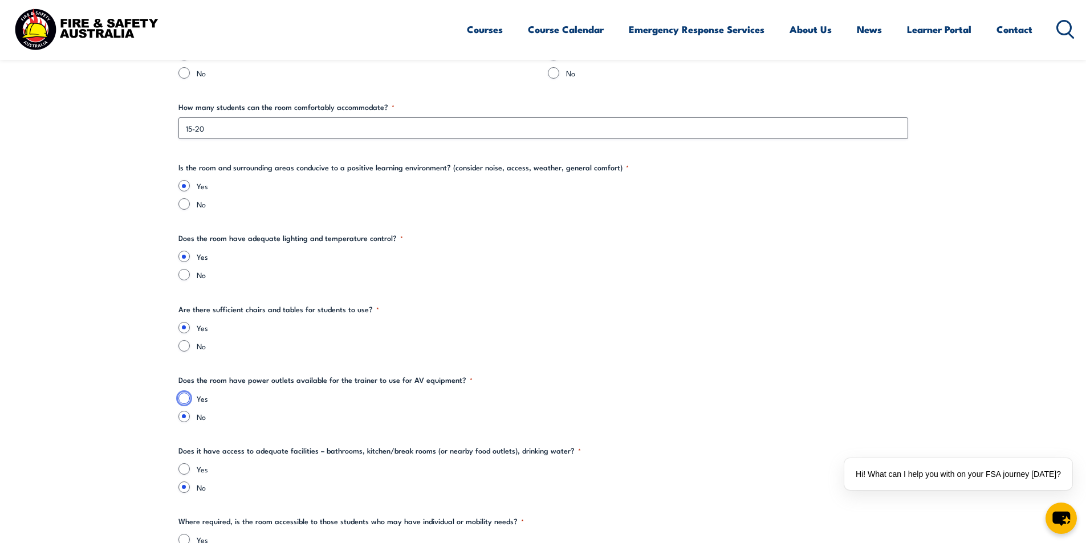
click at [183, 404] on input "Yes" at bounding box center [183, 398] width 11 height 11
radio input "true"
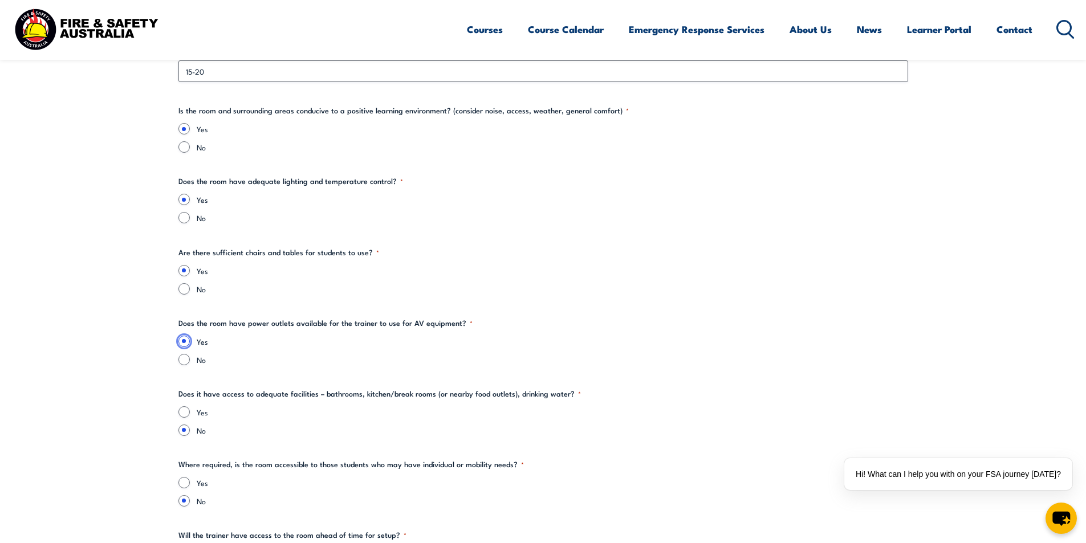
scroll to position [1425, 0]
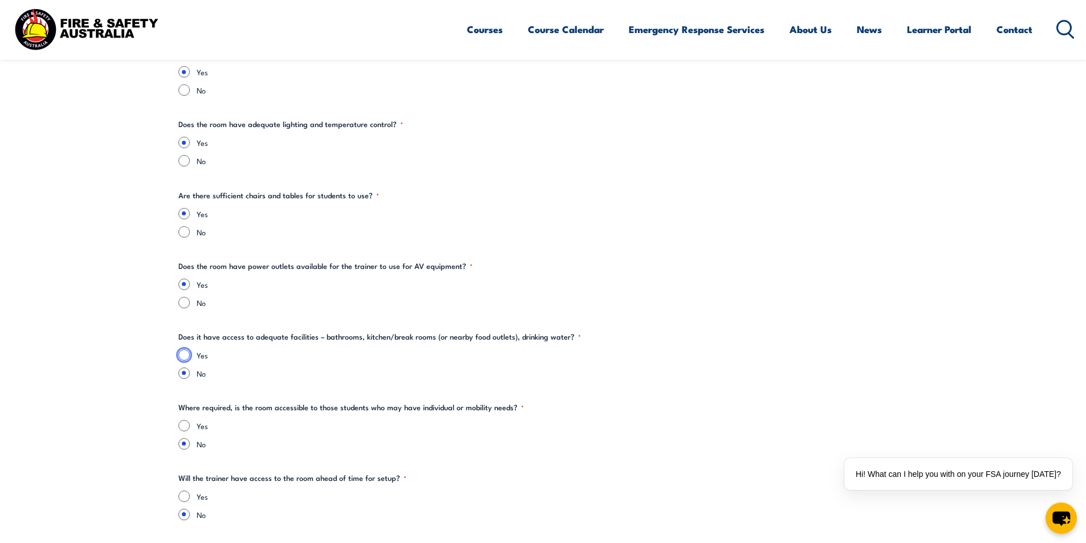
click at [186, 353] on input "Yes" at bounding box center [183, 354] width 11 height 11
radio input "true"
click at [186, 425] on input "Yes" at bounding box center [183, 425] width 11 height 11
radio input "true"
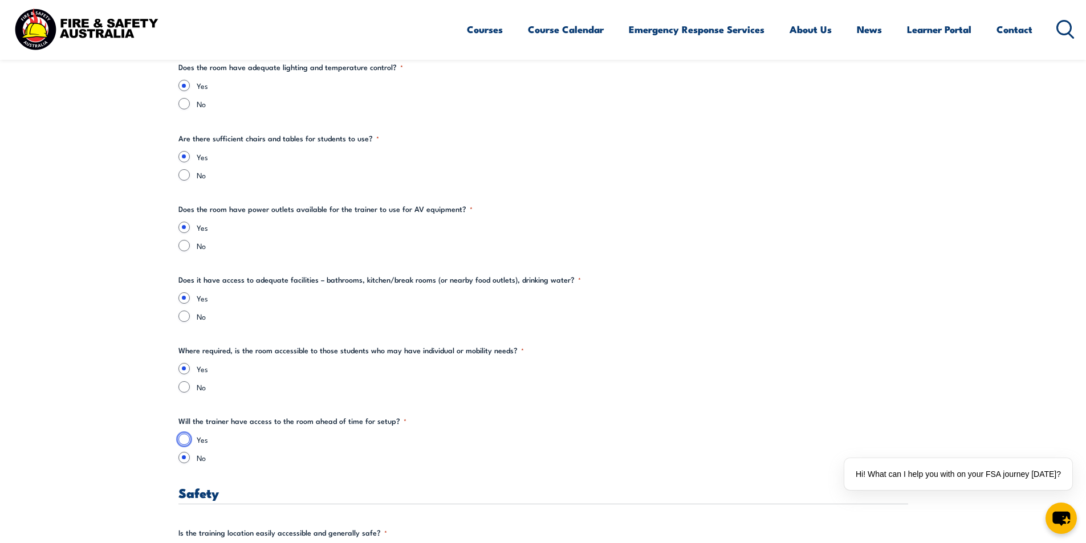
click at [182, 438] on input "Yes" at bounding box center [183, 439] width 11 height 11
radio input "true"
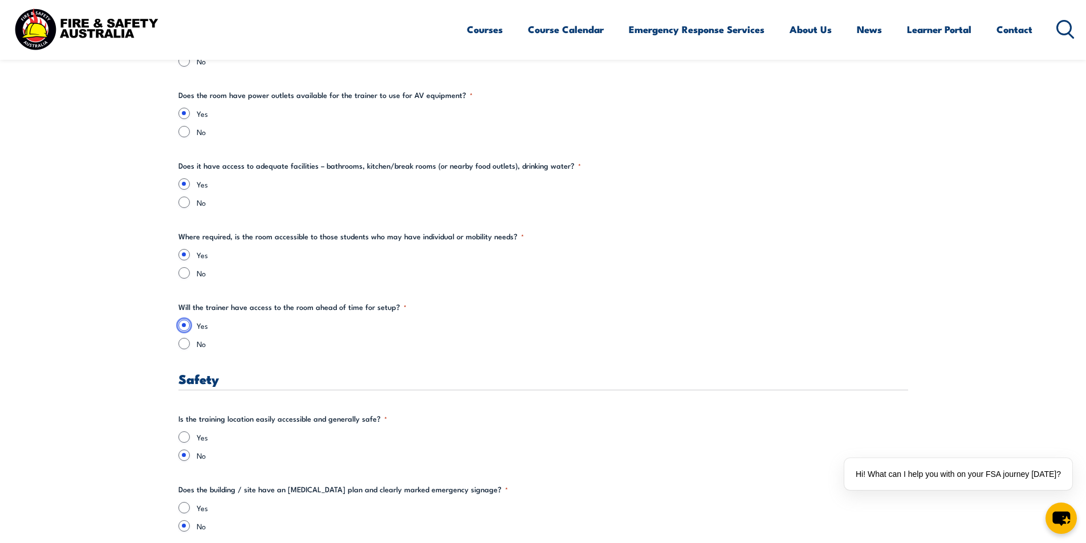
scroll to position [1653, 0]
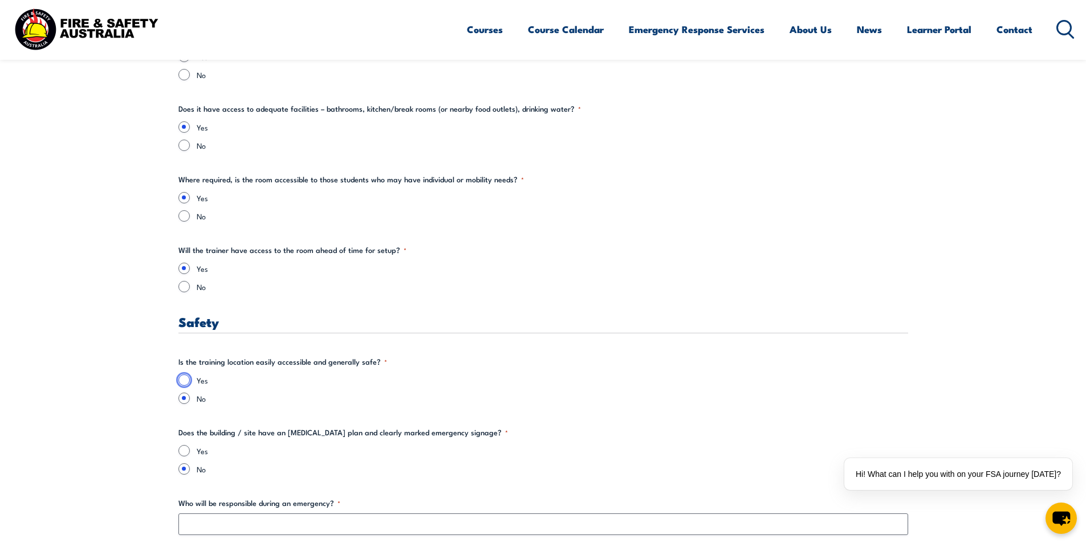
click at [184, 382] on input "Yes" at bounding box center [183, 380] width 11 height 11
radio input "true"
click at [184, 451] on input "Yes" at bounding box center [183, 450] width 11 height 11
radio input "true"
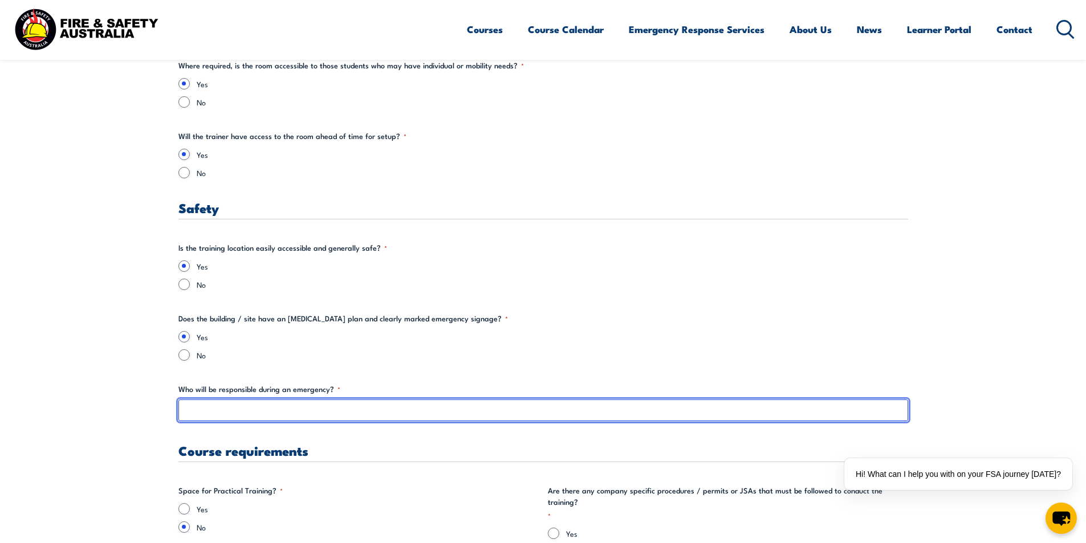
click at [200, 414] on input "Who will be responsible during an emergency? *" at bounding box center [543, 411] width 730 height 22
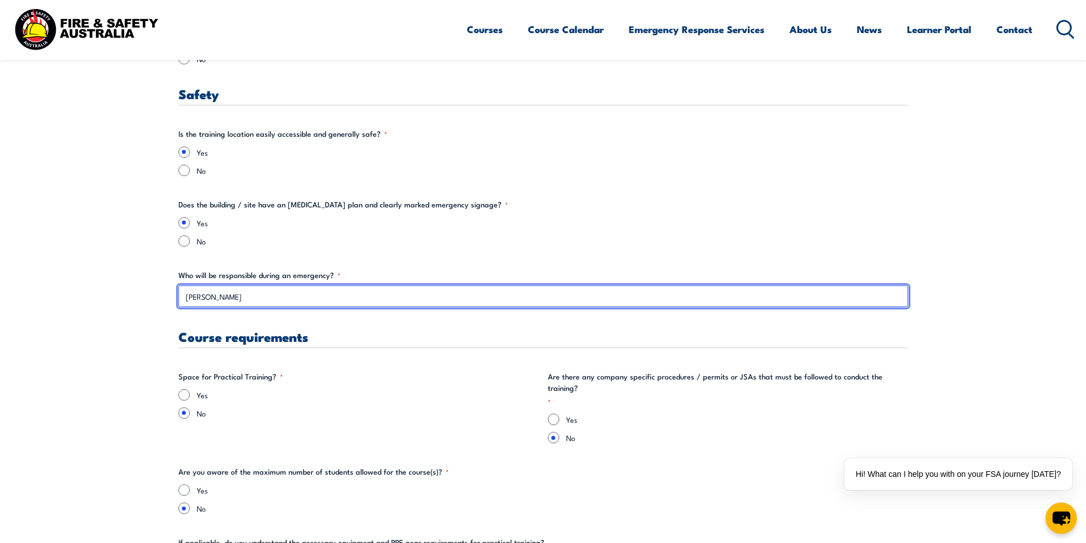
type input "[PERSON_NAME]"
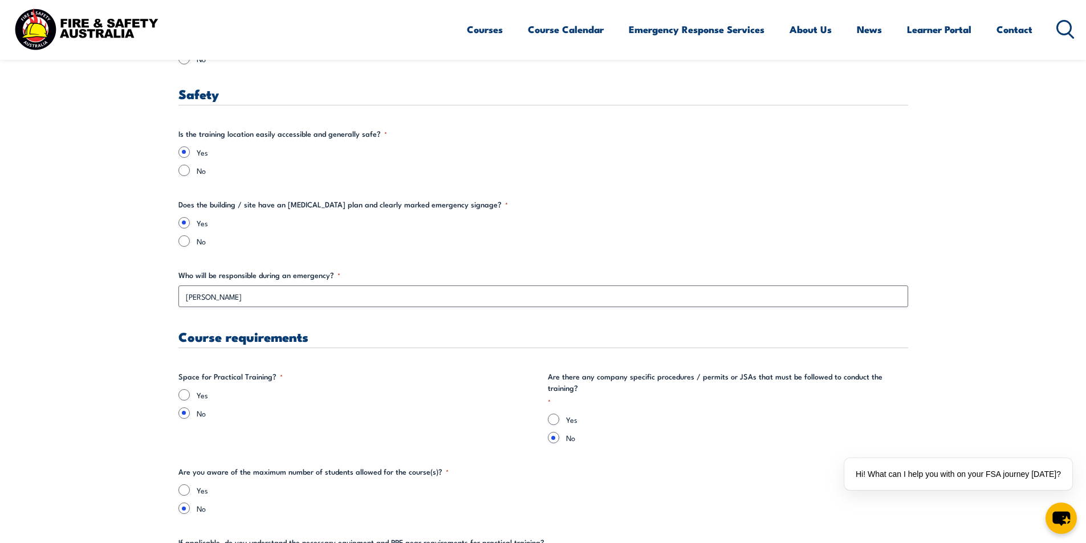
click at [194, 395] on div "Yes" at bounding box center [358, 394] width 360 height 11
click at [183, 399] on input "Yes" at bounding box center [183, 394] width 11 height 11
radio input "true"
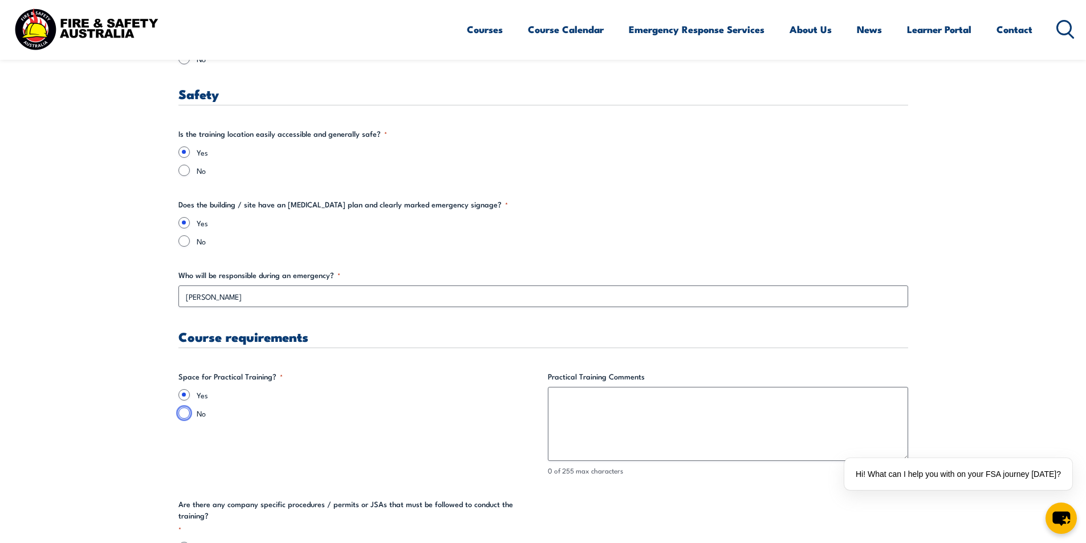
click at [185, 409] on input "No" at bounding box center [183, 413] width 11 height 11
radio input "true"
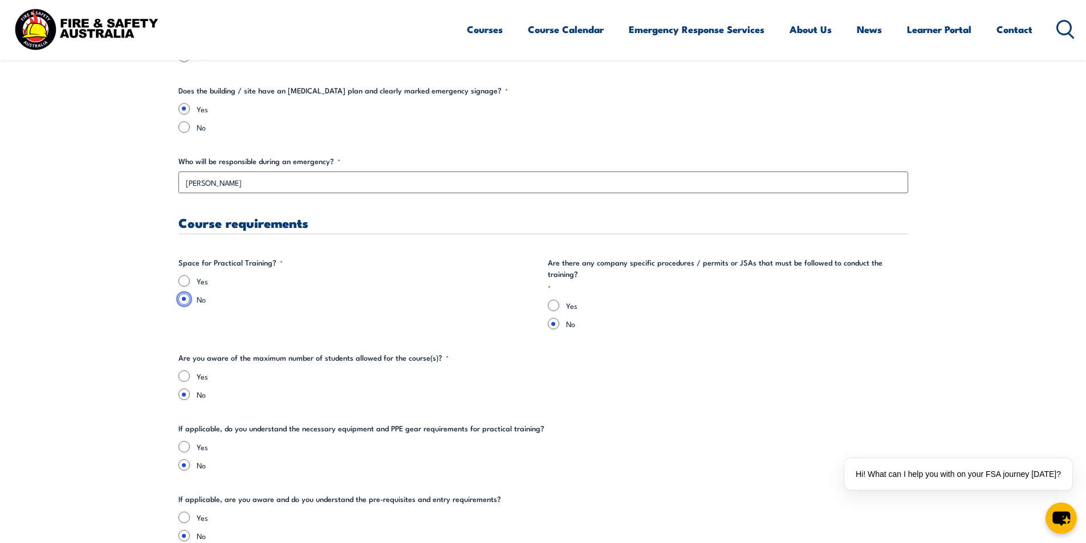
scroll to position [2052, 0]
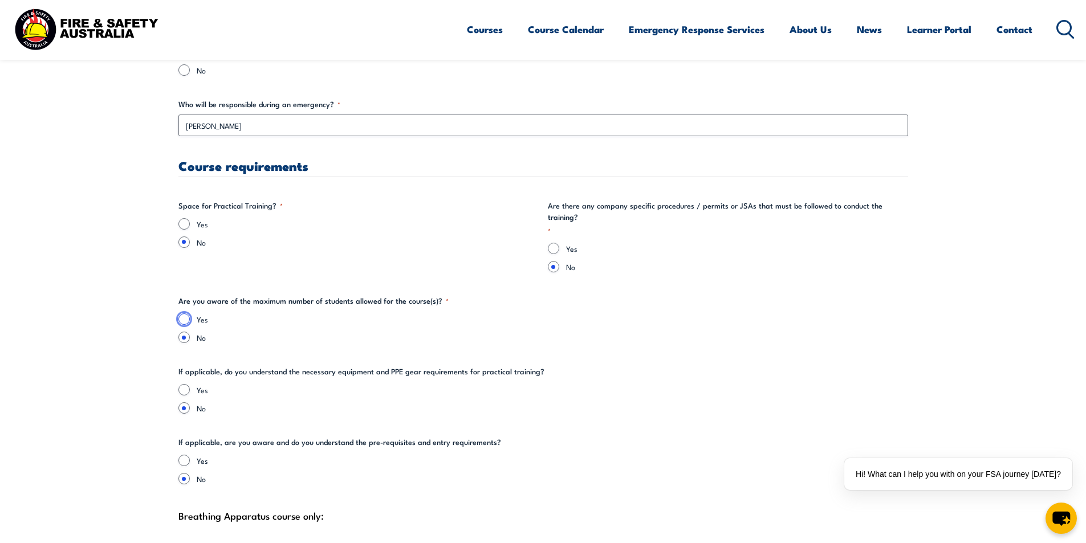
click at [188, 314] on input "Yes" at bounding box center [183, 319] width 11 height 11
radio input "true"
click at [185, 384] on input "Yes" at bounding box center [183, 389] width 11 height 11
radio input "true"
click at [184, 455] on input "Yes" at bounding box center [183, 460] width 11 height 11
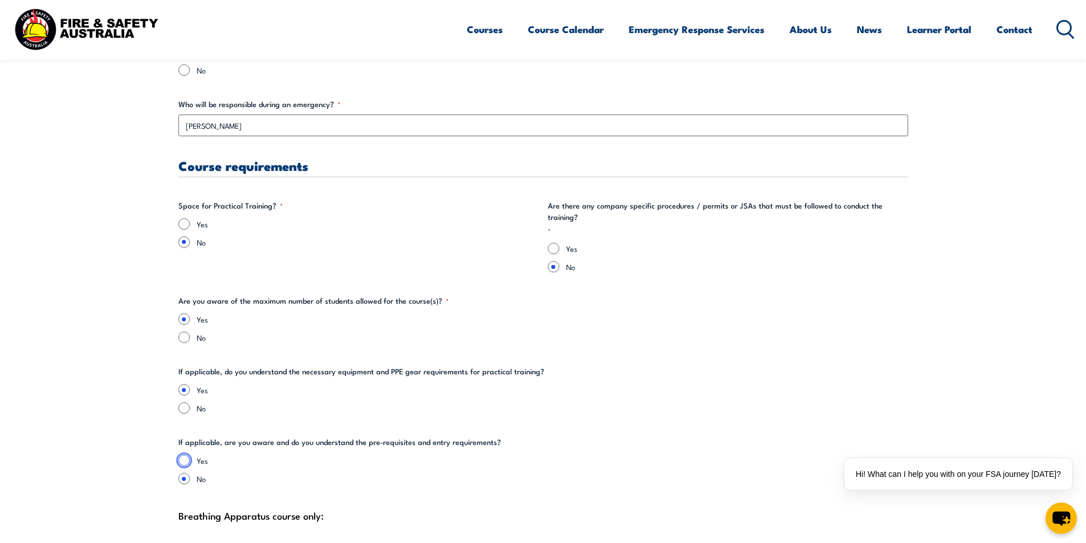
radio input "true"
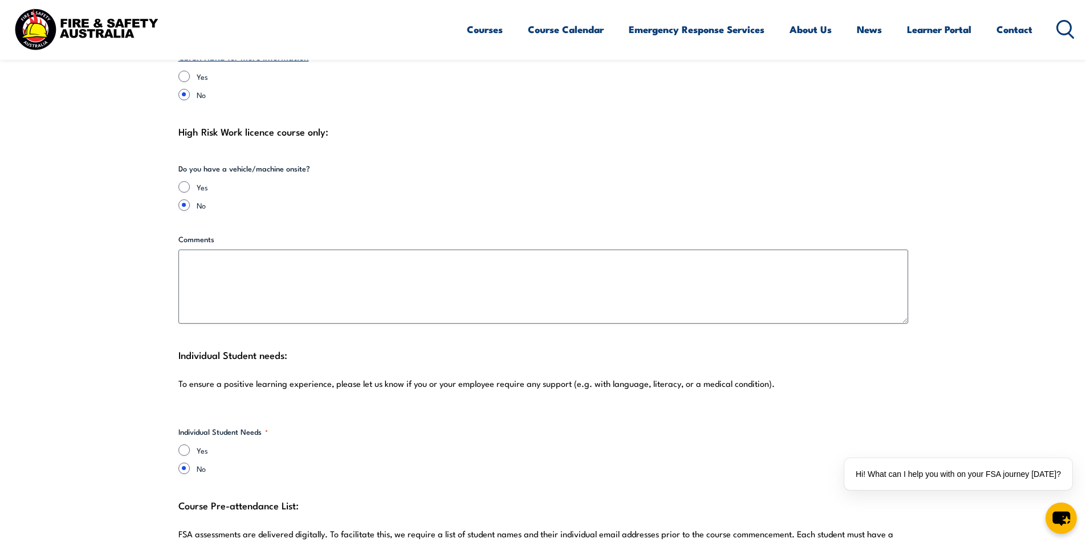
scroll to position [2680, 0]
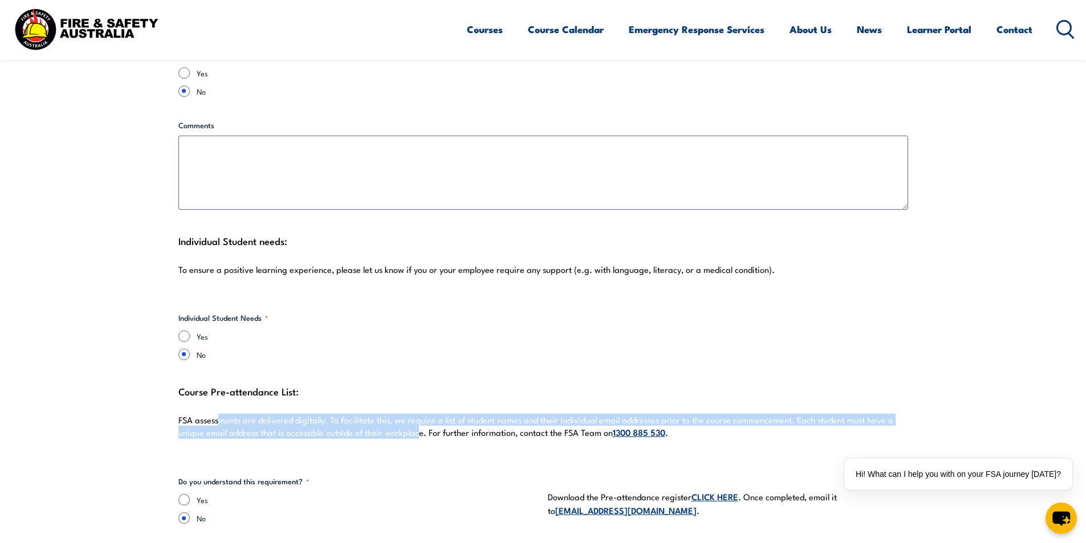
drag, startPoint x: 222, startPoint y: 413, endPoint x: 419, endPoint y: 417, distance: 197.3
click at [419, 417] on p "FSA assessments are delivered digitally. To facilitate this, we require a list …" at bounding box center [543, 426] width 730 height 25
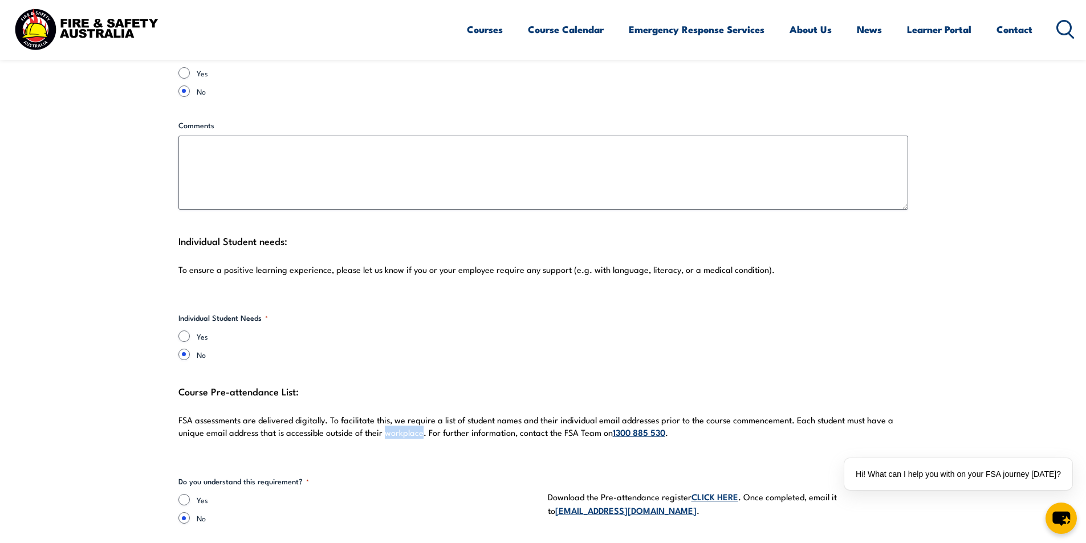
click at [419, 417] on p "FSA assessments are delivered digitally. To facilitate this, we require a list …" at bounding box center [543, 426] width 730 height 25
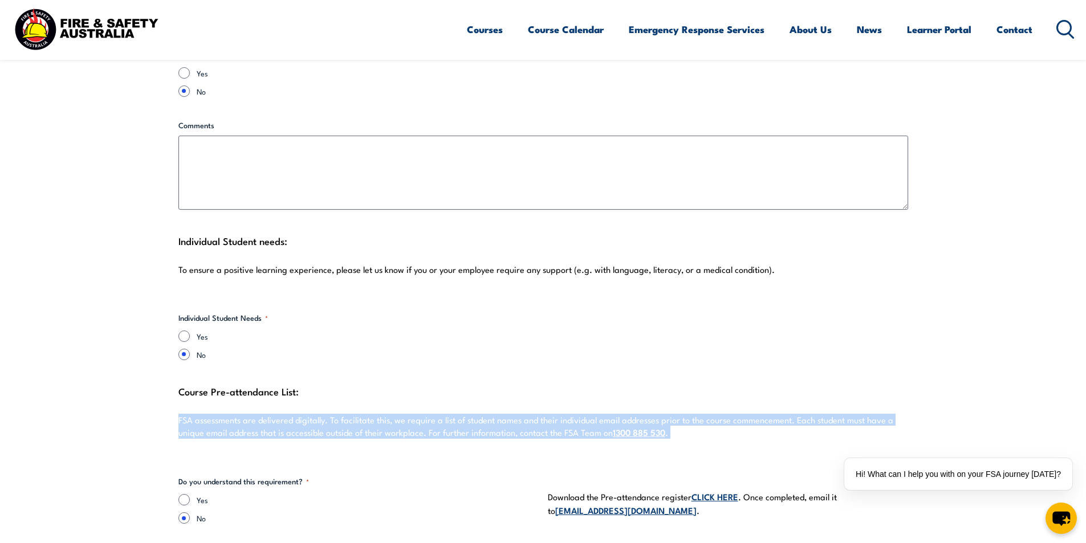
click at [419, 417] on p "FSA assessments are delivered digitally. To facilitate this, we require a list …" at bounding box center [543, 426] width 730 height 25
click at [471, 419] on p "FSA assessments are delivered digitally. To facilitate this, we require a list …" at bounding box center [543, 426] width 730 height 25
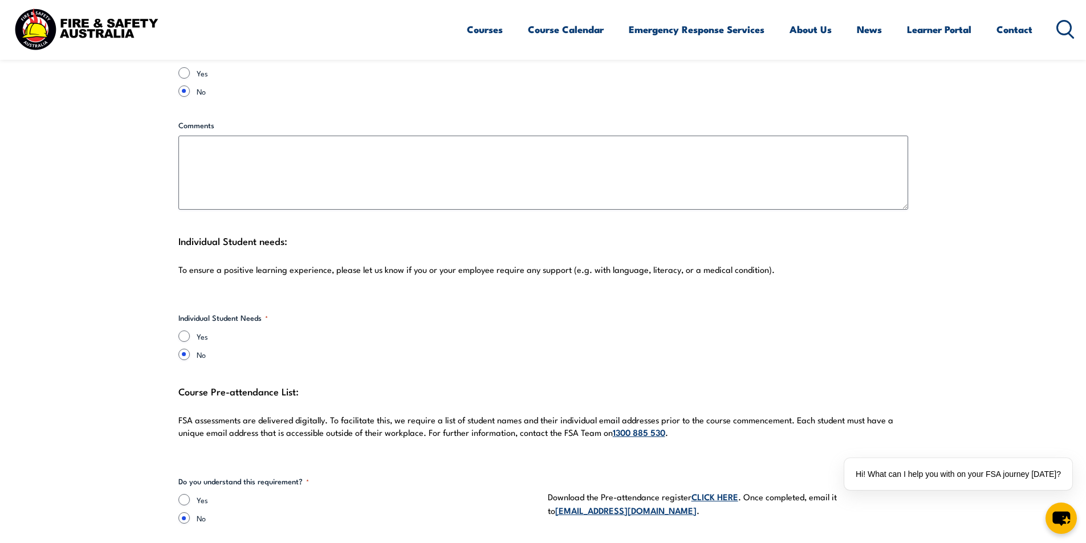
scroll to position [2794, 0]
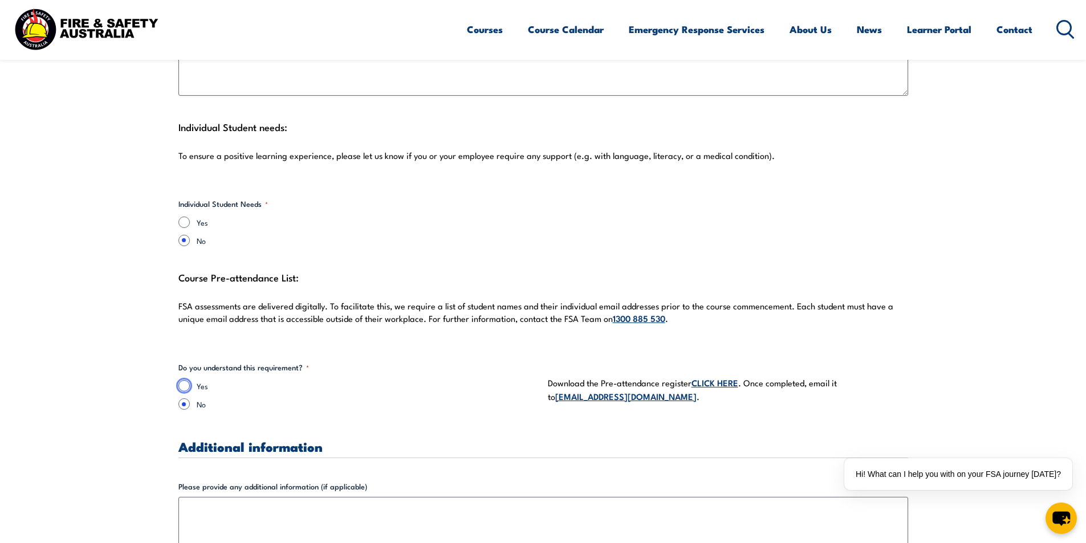
click at [180, 380] on input "Yes" at bounding box center [183, 385] width 11 height 11
radio input "true"
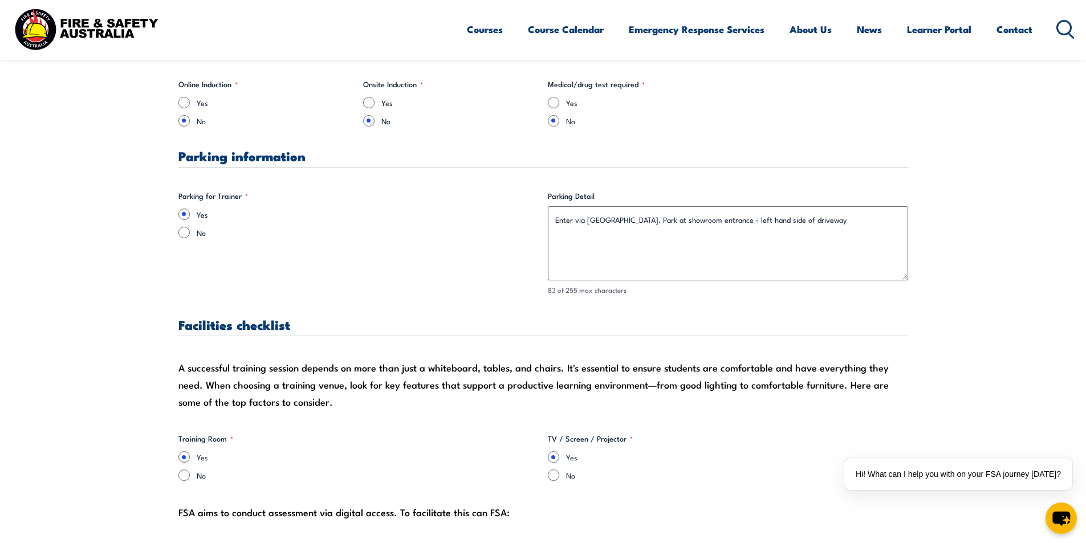
scroll to position [684, 0]
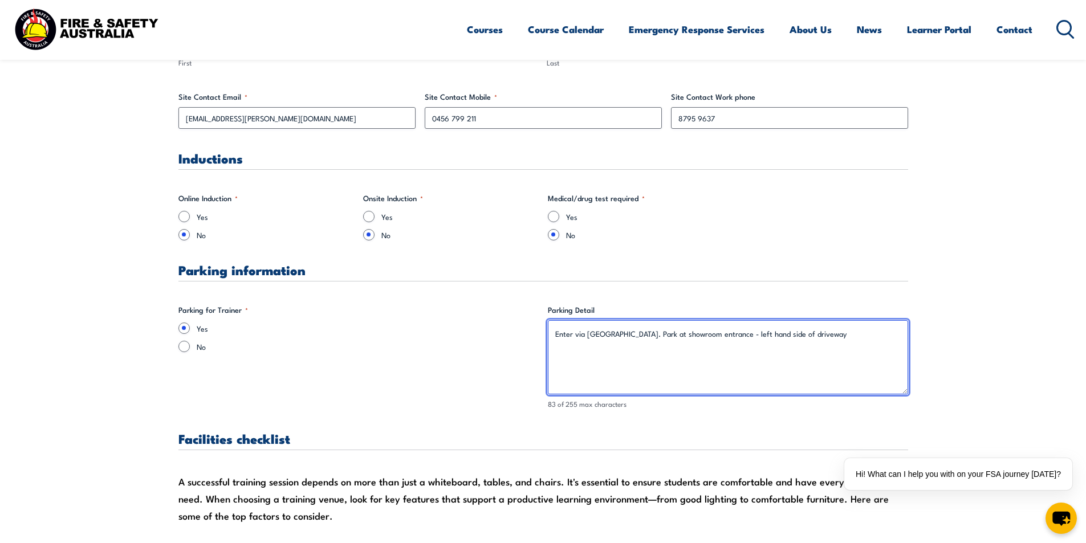
click at [750, 334] on textarea "Enter via [GEOGRAPHIC_DATA]. Park at showroom entrance - left hand side of driv…" at bounding box center [728, 357] width 360 height 74
click at [853, 344] on textarea "Enter via [GEOGRAPHIC_DATA]. Park at showroom entrance - on the left hand side …" at bounding box center [728, 357] width 360 height 74
click at [864, 334] on textarea "Enter via [GEOGRAPHIC_DATA]. Park at showroom entrance - on the left hand side …" at bounding box center [728, 357] width 360 height 74
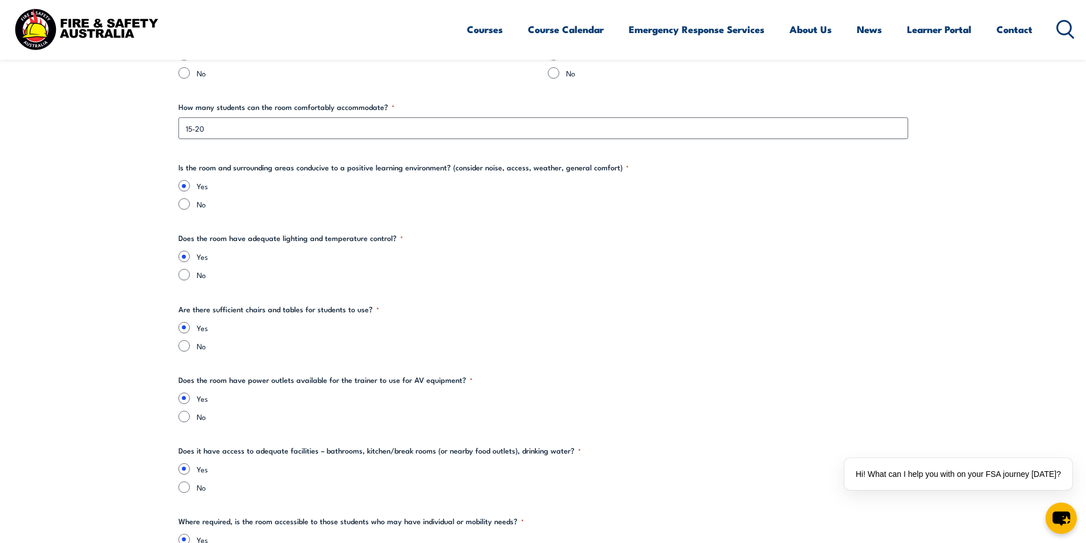
scroll to position [1368, 0]
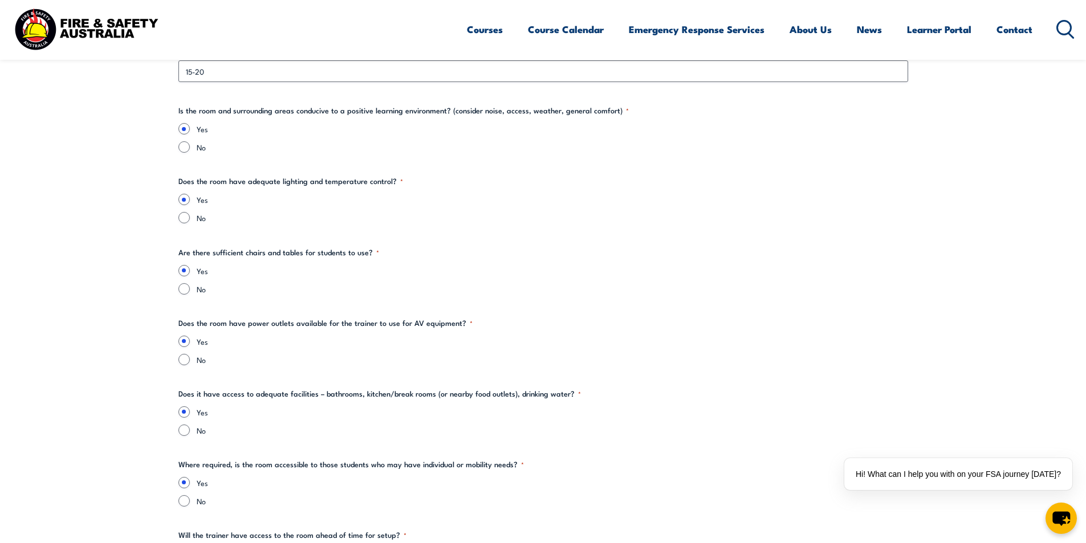
type textarea "Enter via [GEOGRAPHIC_DATA]. Park at showroom entrance - on the left hand side …"
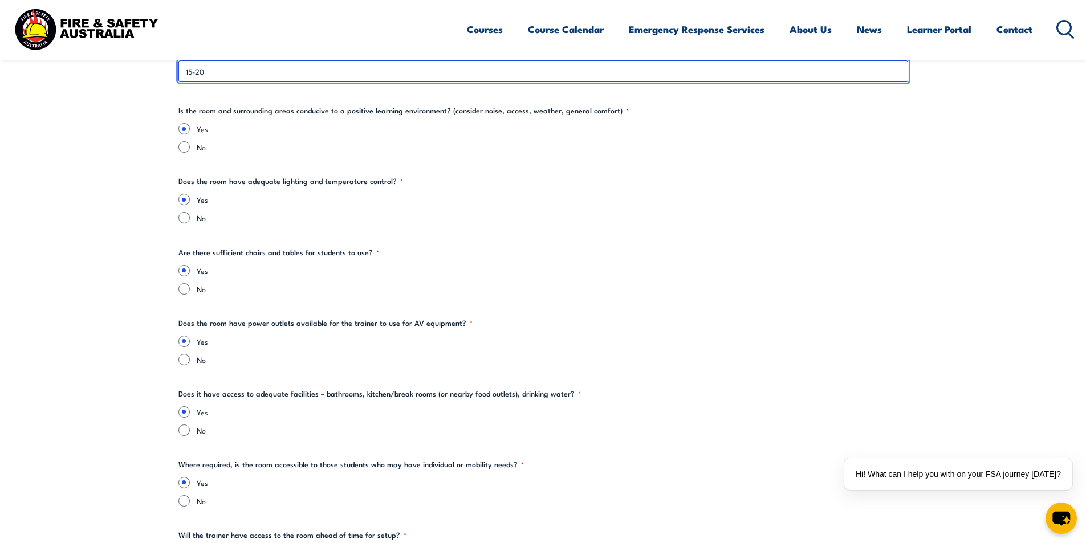
click at [216, 82] on input "15-20" at bounding box center [543, 71] width 730 height 22
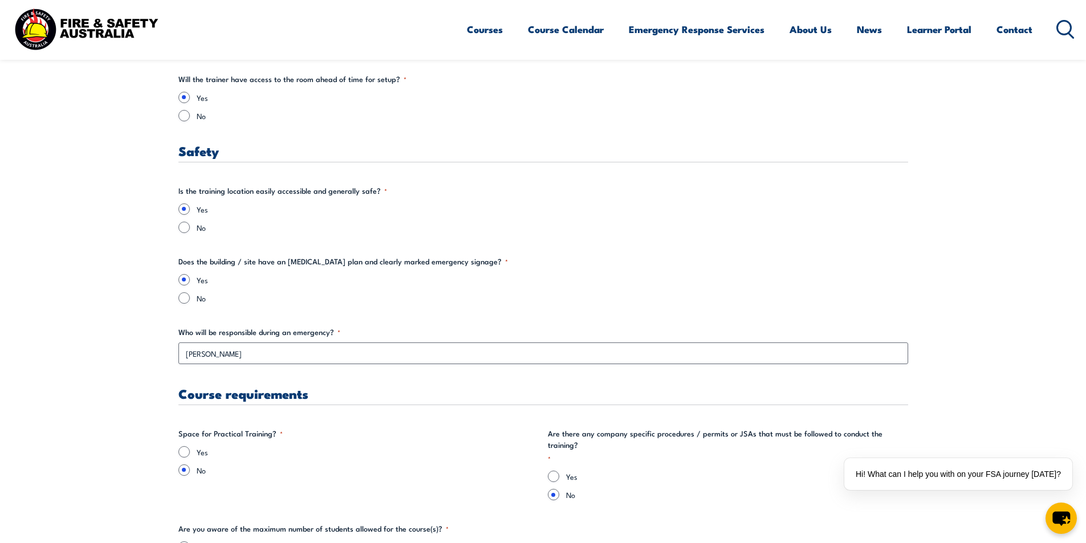
scroll to position [1881, 0]
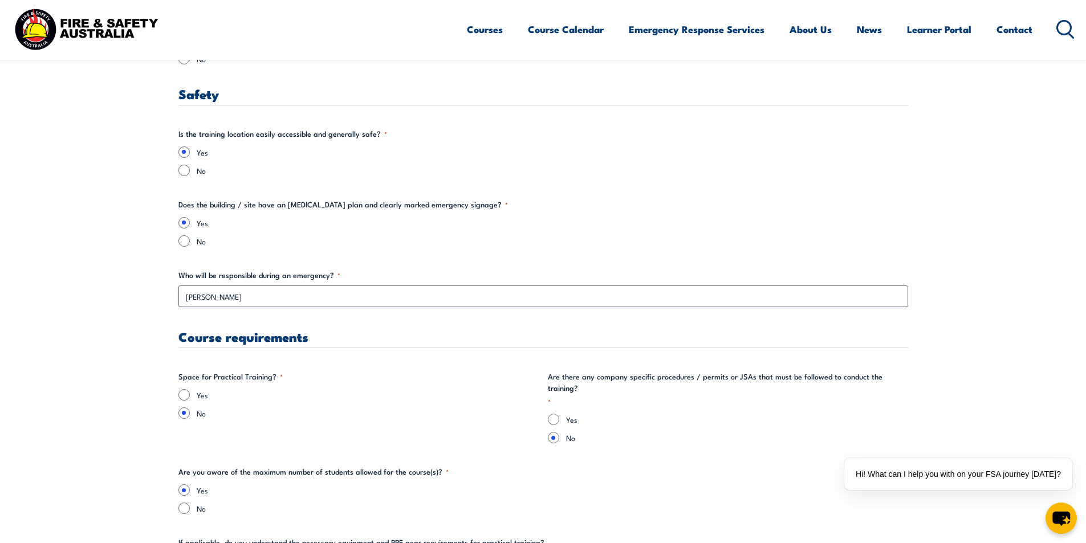
type input "15"
click at [186, 394] on input "Yes" at bounding box center [183, 394] width 11 height 11
radio input "true"
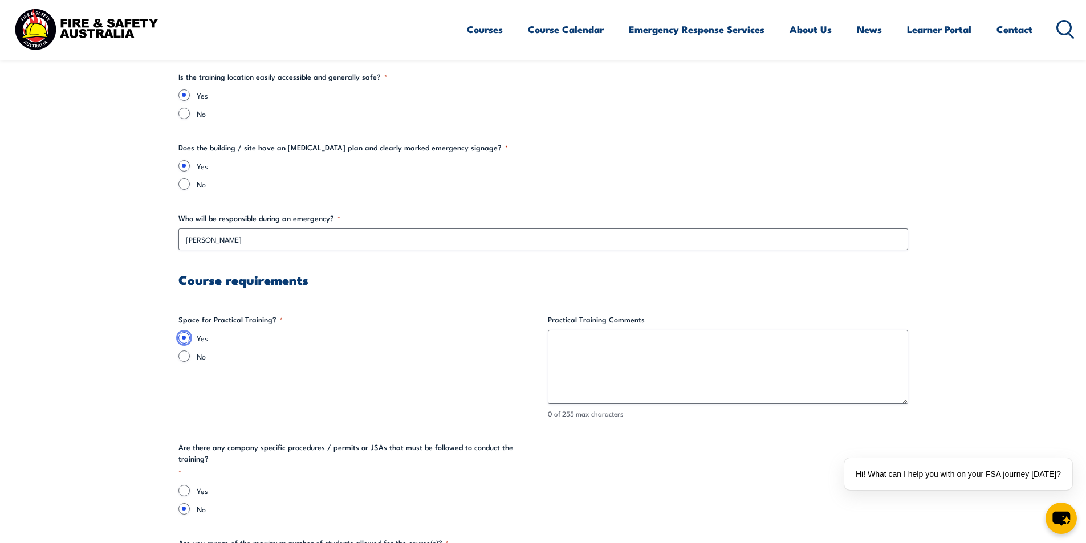
scroll to position [1995, 0]
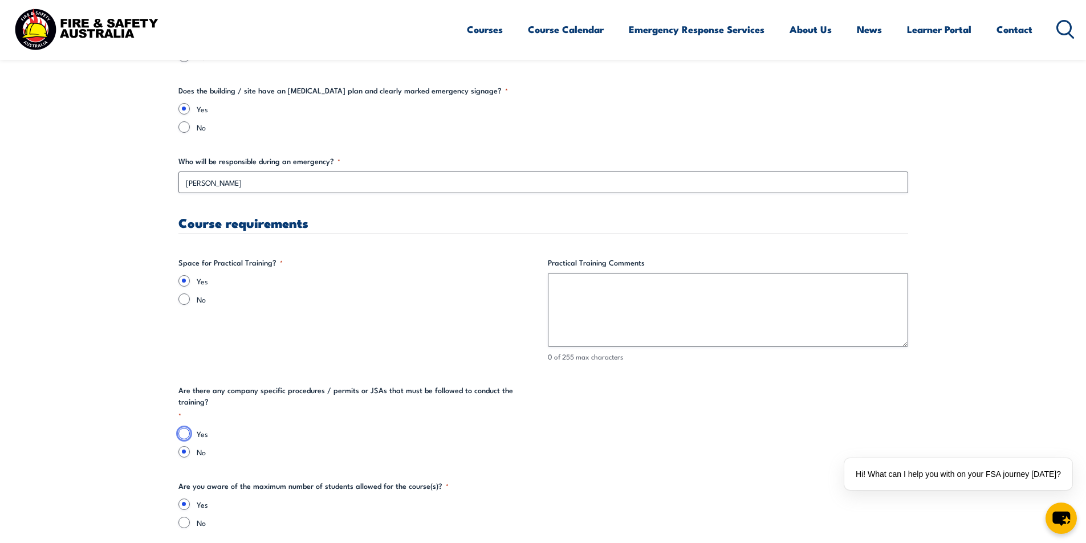
click at [182, 428] on input "Yes" at bounding box center [183, 433] width 11 height 11
radio input "true"
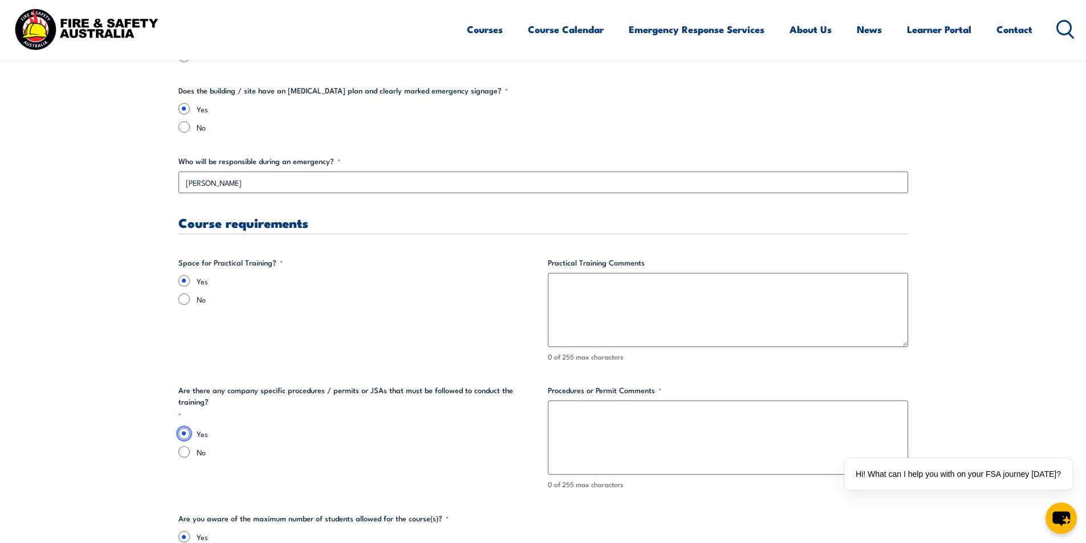
click at [182, 428] on input "Yes" at bounding box center [183, 433] width 11 height 11
click at [184, 446] on input "No" at bounding box center [183, 451] width 11 height 11
radio input "true"
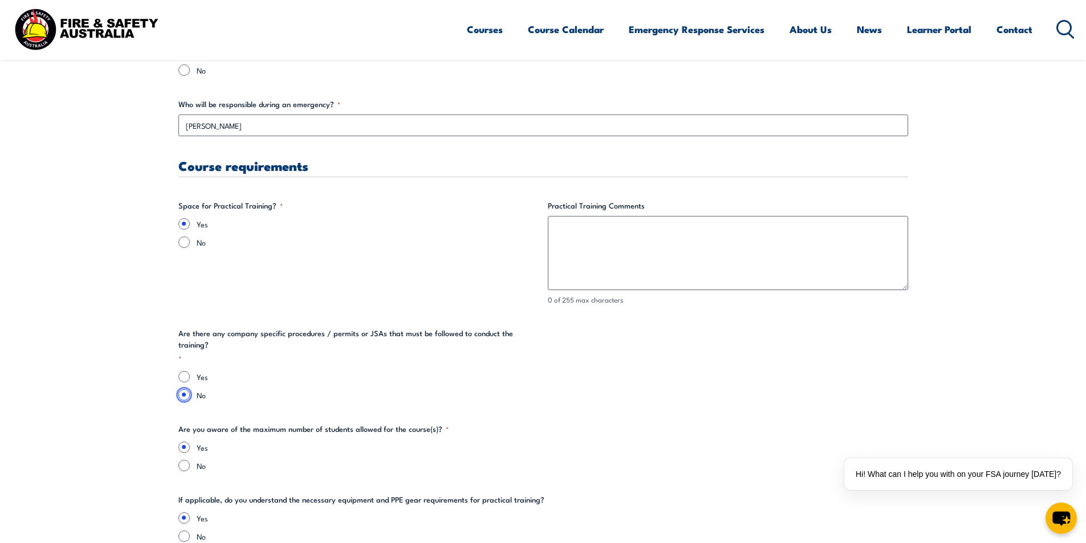
scroll to position [2166, 0]
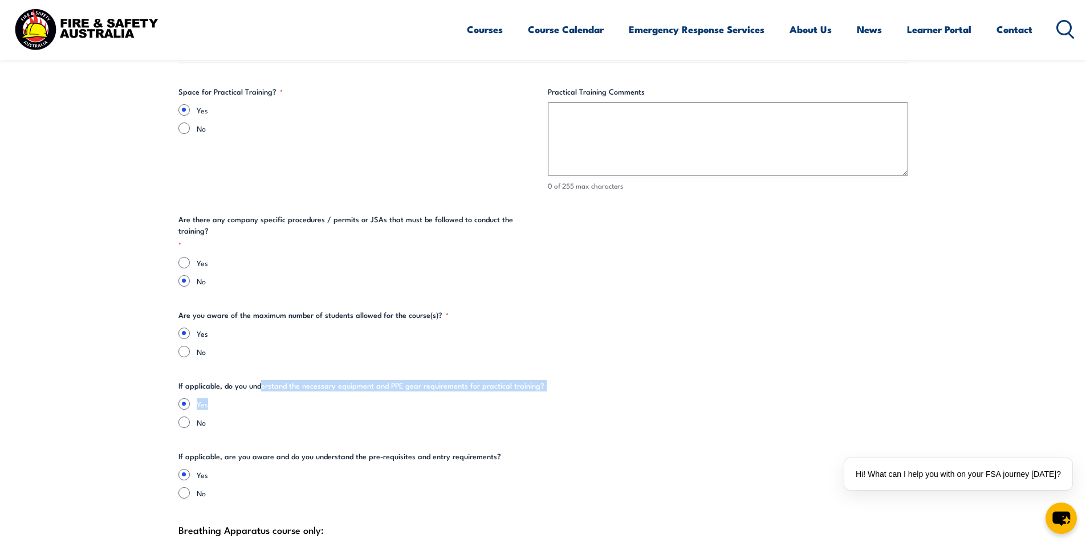
drag, startPoint x: 261, startPoint y: 374, endPoint x: 420, endPoint y: 389, distance: 160.4
click at [420, 389] on fieldset "If applicable, do you understand the necessary equipment and PPE gear requireme…" at bounding box center [543, 404] width 730 height 48
click at [421, 383] on fieldset "If applicable, do you understand the necessary equipment and PPE gear requireme…" at bounding box center [543, 404] width 730 height 48
click at [421, 380] on legend "If applicable, do you understand the necessary equipment and PPE gear requireme…" at bounding box center [361, 385] width 366 height 11
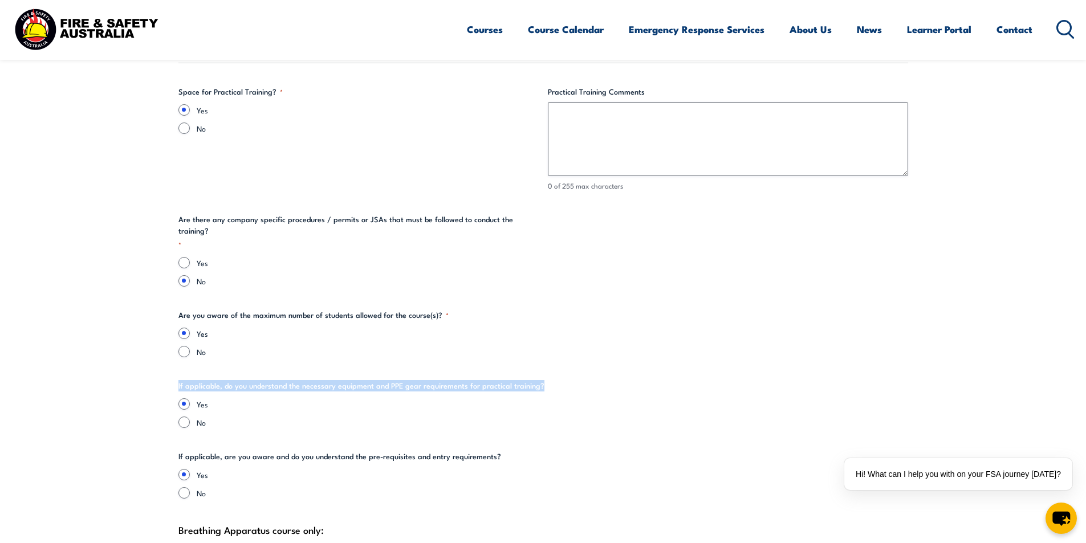
click at [421, 380] on legend "If applicable, do you understand the necessary equipment and PPE gear requireme…" at bounding box center [361, 385] width 366 height 11
click at [535, 380] on legend "If applicable, do you understand the necessary equipment and PPE gear requireme…" at bounding box center [361, 385] width 366 height 11
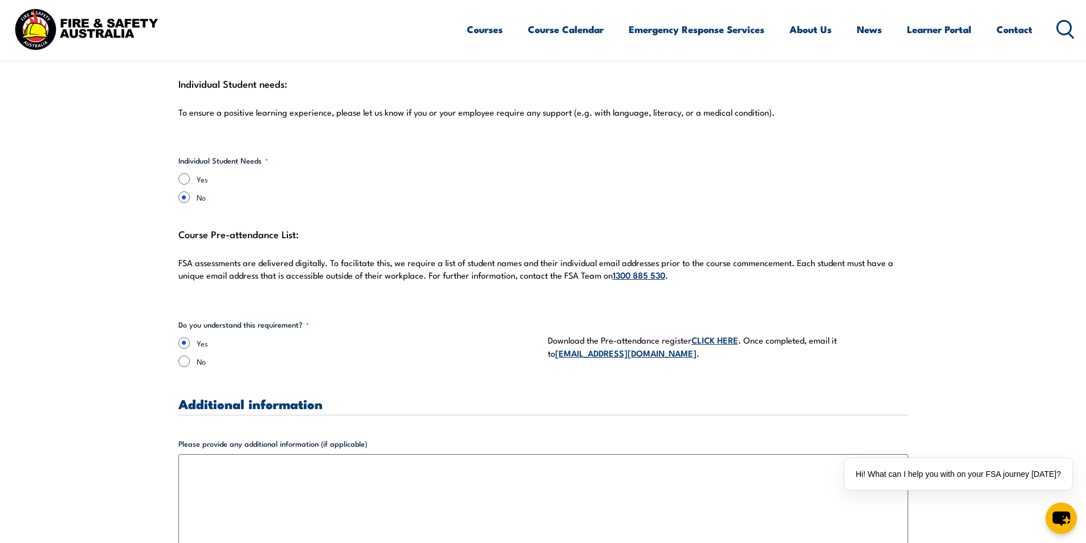
scroll to position [3079, 0]
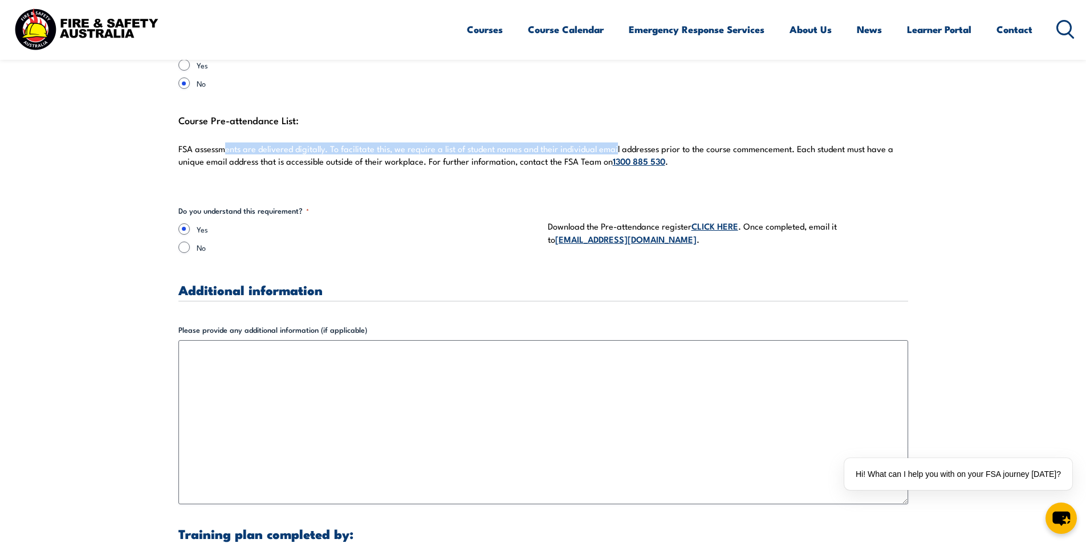
drag, startPoint x: 226, startPoint y: 136, endPoint x: 616, endPoint y: 141, distance: 390.0
click at [616, 143] on p "FSA assessments are delivered digitally. To facilitate this, we require a list …" at bounding box center [543, 155] width 730 height 25
click at [498, 143] on p "FSA assessments are delivered digitally. To facilitate this, we require a list …" at bounding box center [543, 155] width 730 height 25
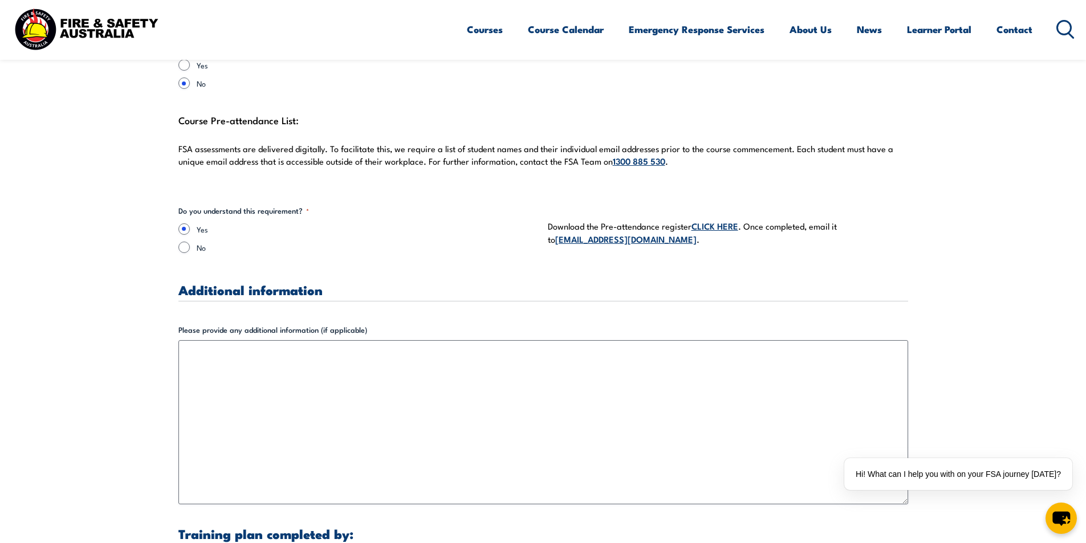
click at [757, 143] on p "FSA assessments are delivered digitally. To facilitate this, we require a list …" at bounding box center [543, 155] width 730 height 25
click at [785, 143] on p "FSA assessments are delivered digitally. To facilitate this, we require a list …" at bounding box center [543, 155] width 730 height 25
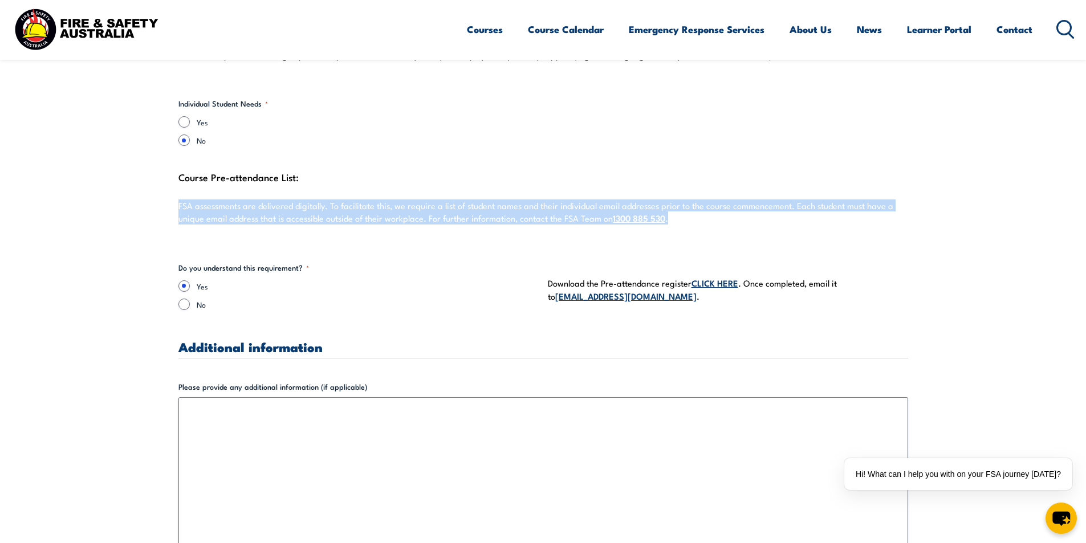
drag, startPoint x: 176, startPoint y: 197, endPoint x: 900, endPoint y: 249, distance: 725.9
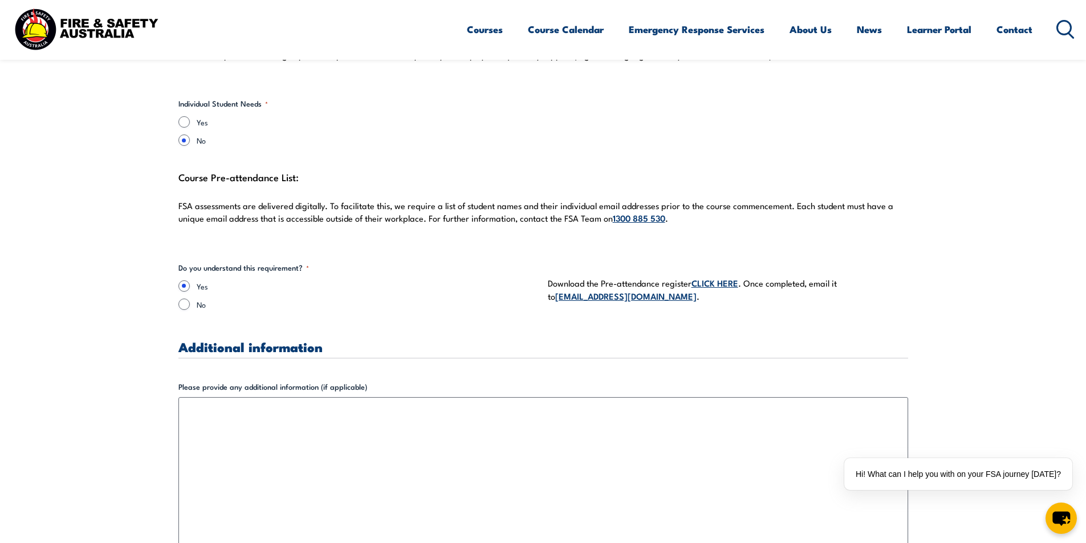
click at [711, 277] on link "CLICK HERE" at bounding box center [715, 283] width 47 height 13
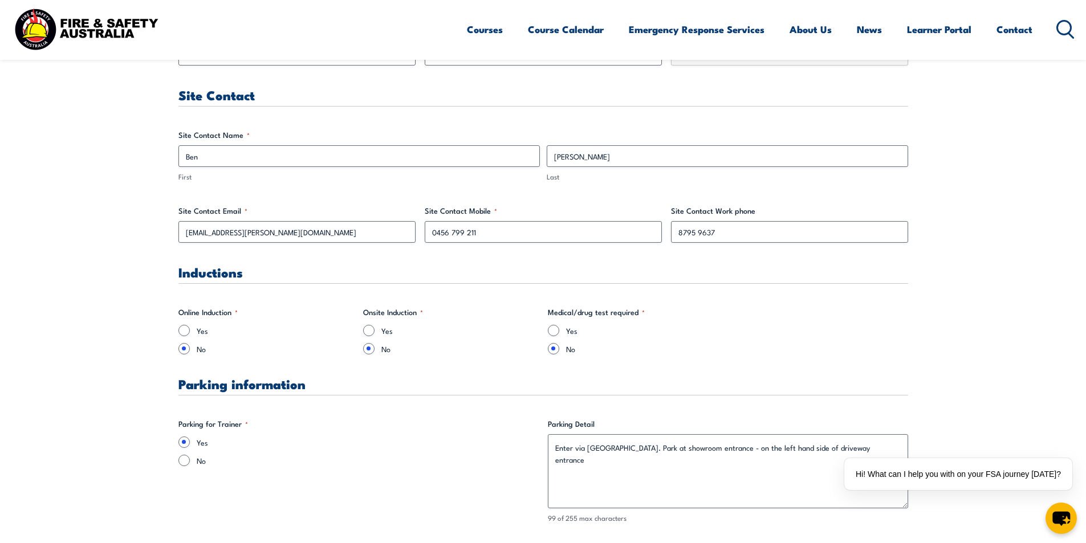
scroll to position [513, 0]
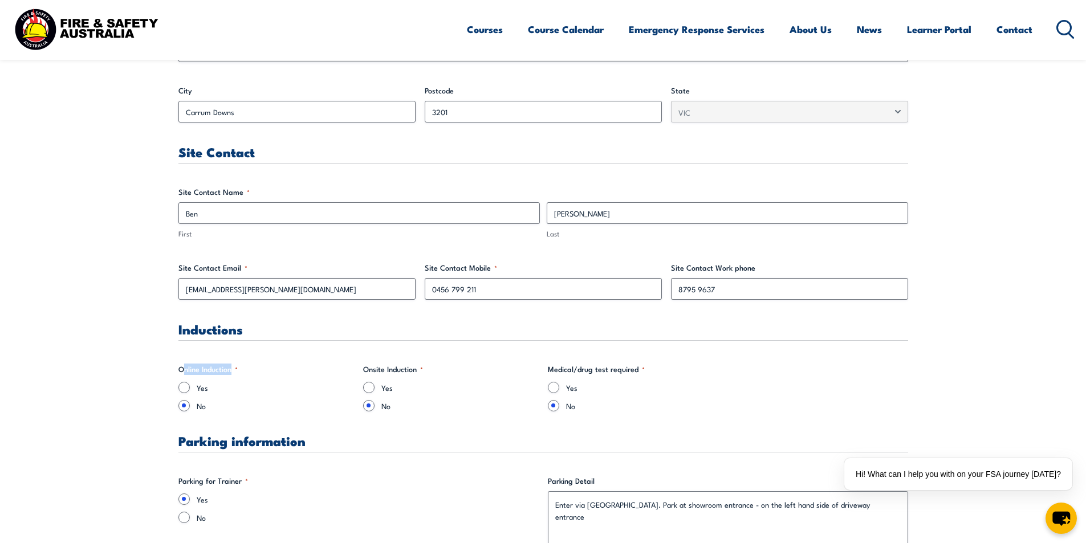
drag, startPoint x: 185, startPoint y: 368, endPoint x: 235, endPoint y: 368, distance: 49.6
click at [235, 368] on legend "Online Induction *" at bounding box center [207, 369] width 59 height 11
click at [231, 369] on legend "Online Induction *" at bounding box center [207, 369] width 59 height 11
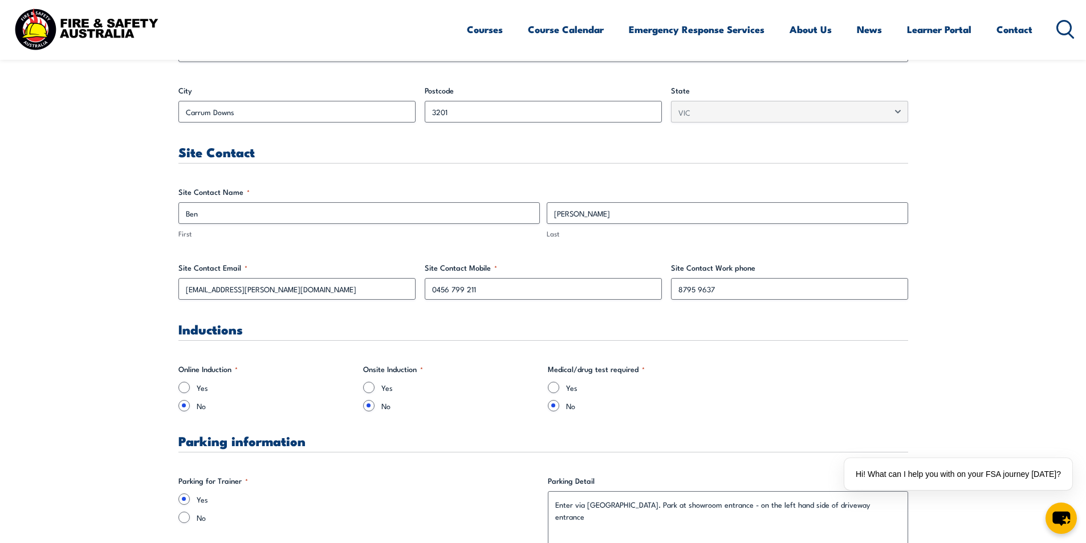
click at [249, 368] on fieldset "Online Induction * Yes No" at bounding box center [266, 388] width 176 height 48
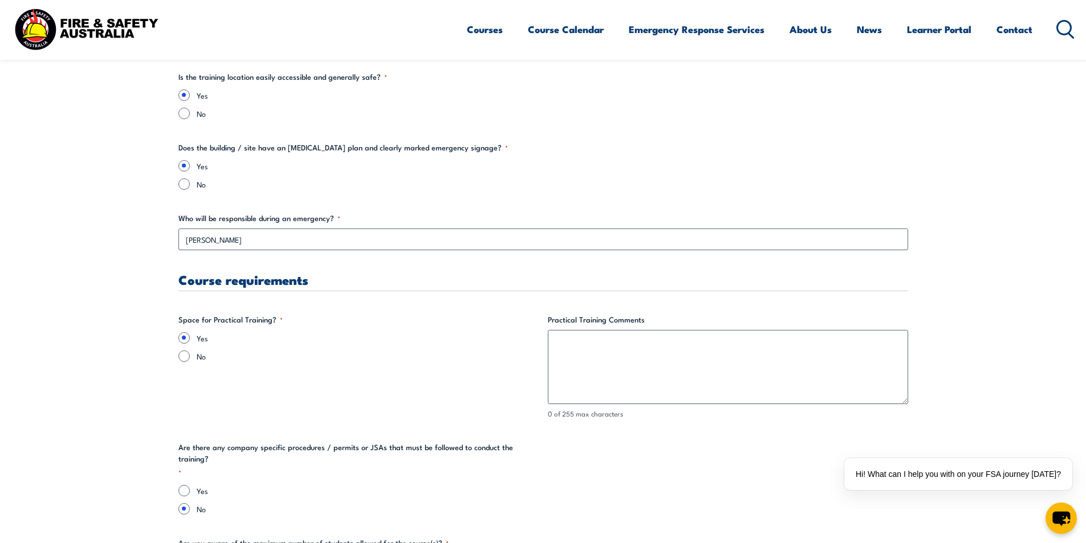
scroll to position [2052, 0]
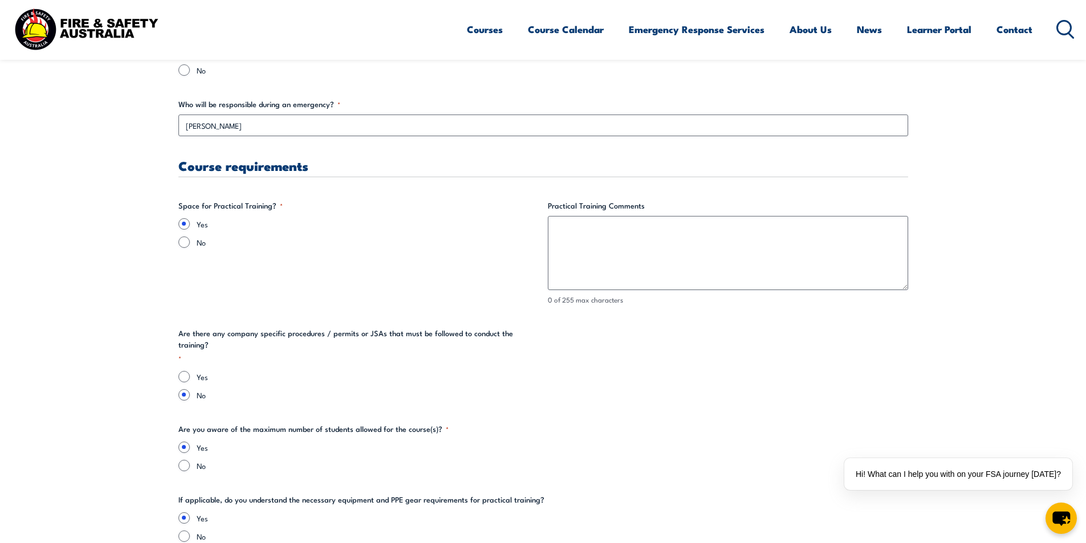
click at [193, 246] on div "No" at bounding box center [358, 242] width 360 height 11
click at [187, 243] on input "No" at bounding box center [183, 242] width 11 height 11
radio input "true"
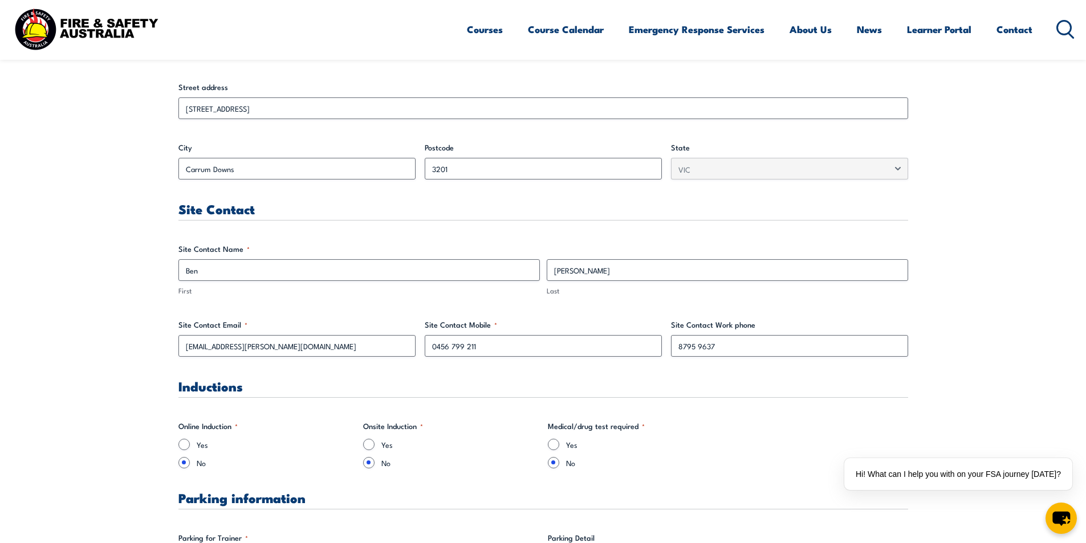
scroll to position [627, 0]
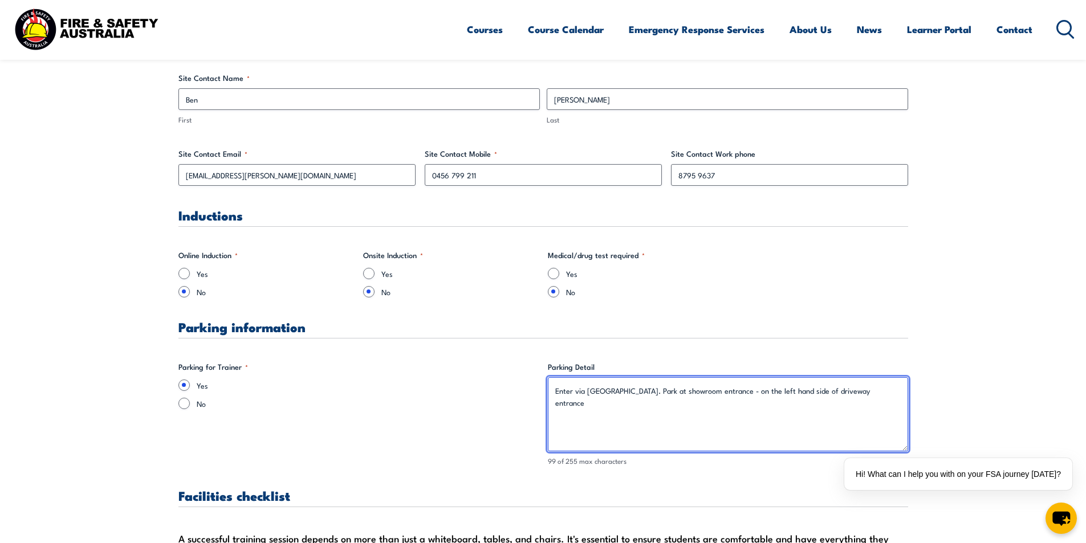
drag, startPoint x: 693, startPoint y: 396, endPoint x: 821, endPoint y: 393, distance: 128.3
click at [821, 393] on textarea "Enter via [GEOGRAPHIC_DATA]. Park at showroom entrance - on the left hand side …" at bounding box center [728, 414] width 360 height 74
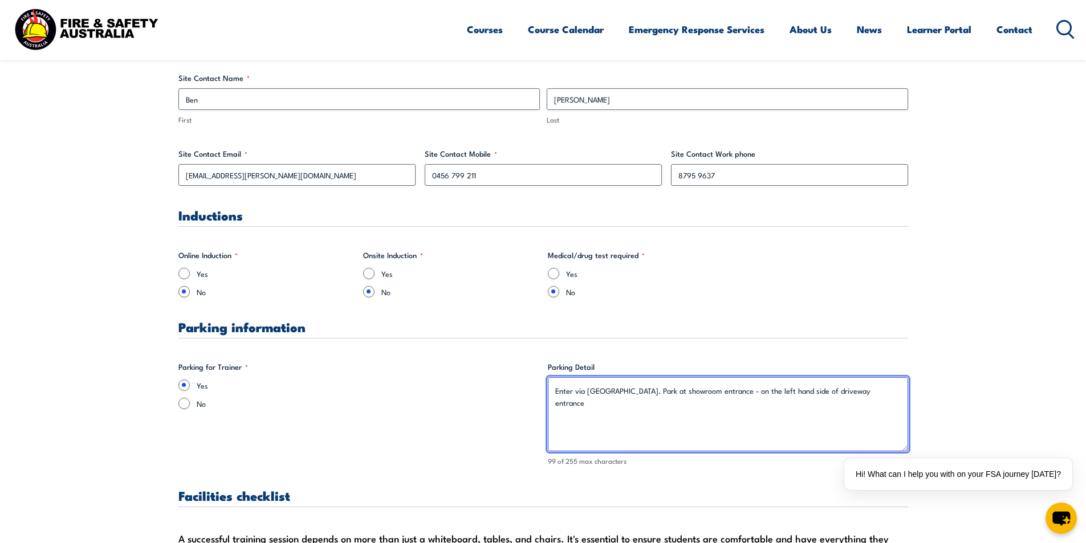
click at [826, 413] on textarea "Enter via [GEOGRAPHIC_DATA]. Park at showroom entrance - on the left hand side …" at bounding box center [728, 414] width 360 height 74
click at [784, 389] on textarea "Enter via [GEOGRAPHIC_DATA]. Park at showroom entrance - on the left hand side …" at bounding box center [728, 414] width 360 height 74
click at [770, 392] on textarea "Enter via [GEOGRAPHIC_DATA]. Park at showroom entrance - on the left hand side …" at bounding box center [728, 414] width 360 height 74
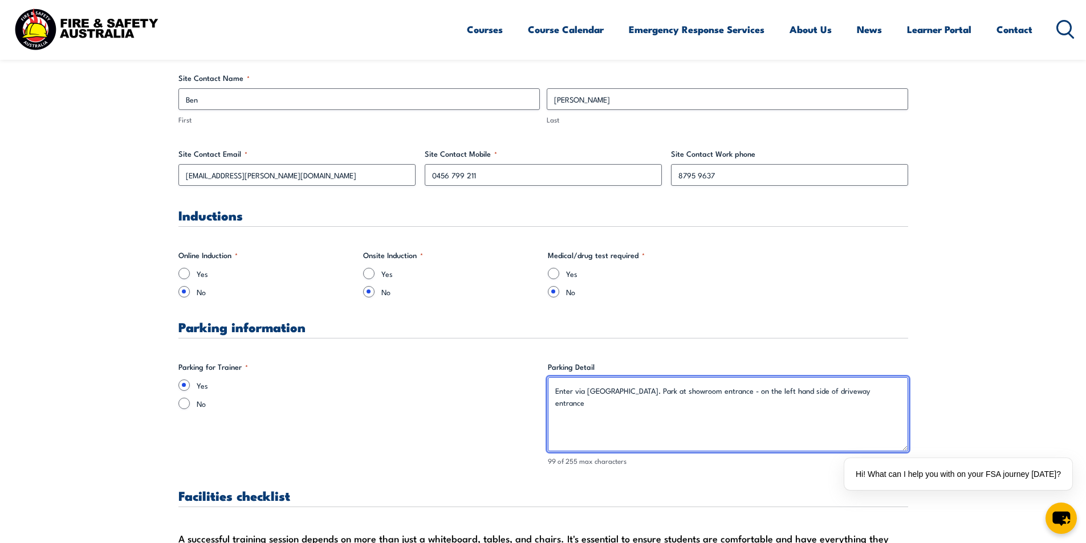
click at [773, 404] on textarea "Enter via [GEOGRAPHIC_DATA]. Park at showroom entrance - on the left hand side …" at bounding box center [728, 414] width 360 height 74
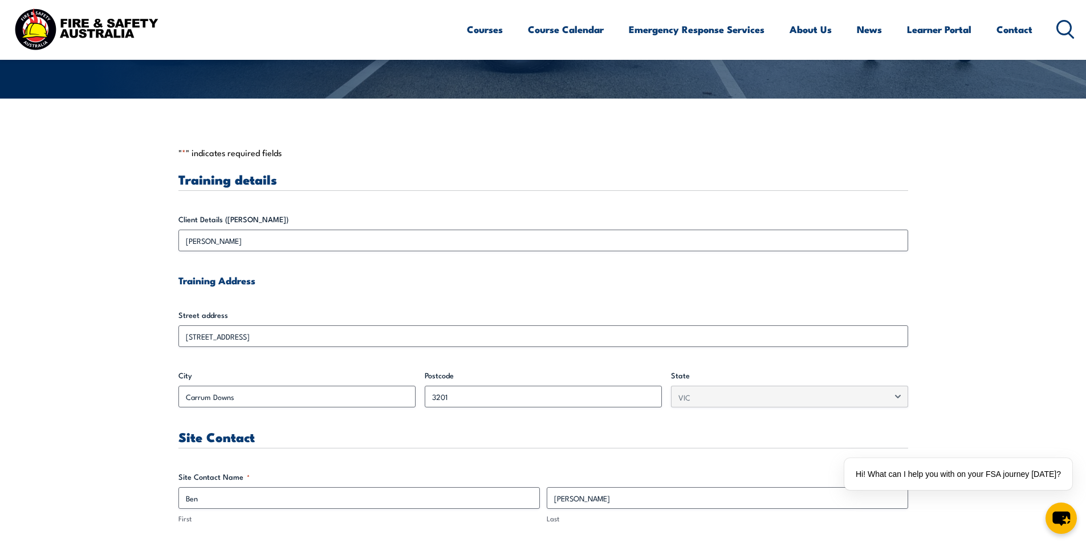
scroll to position [0, 0]
